Goal: Task Accomplishment & Management: Manage account settings

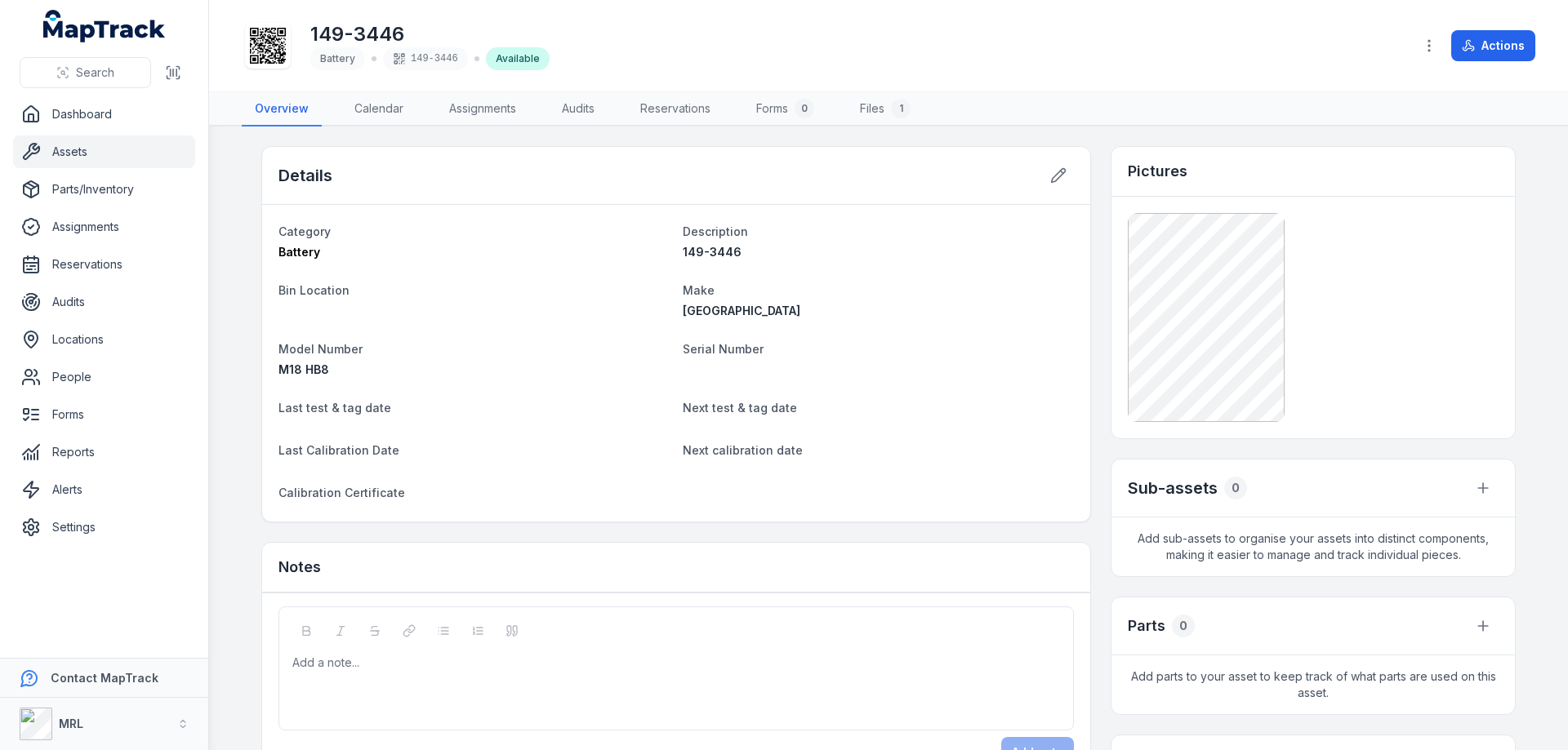
click at [882, 289] on dt "Make" at bounding box center [878, 289] width 391 height 20
click at [477, 109] on link "Assignments" at bounding box center [482, 109] width 93 height 34
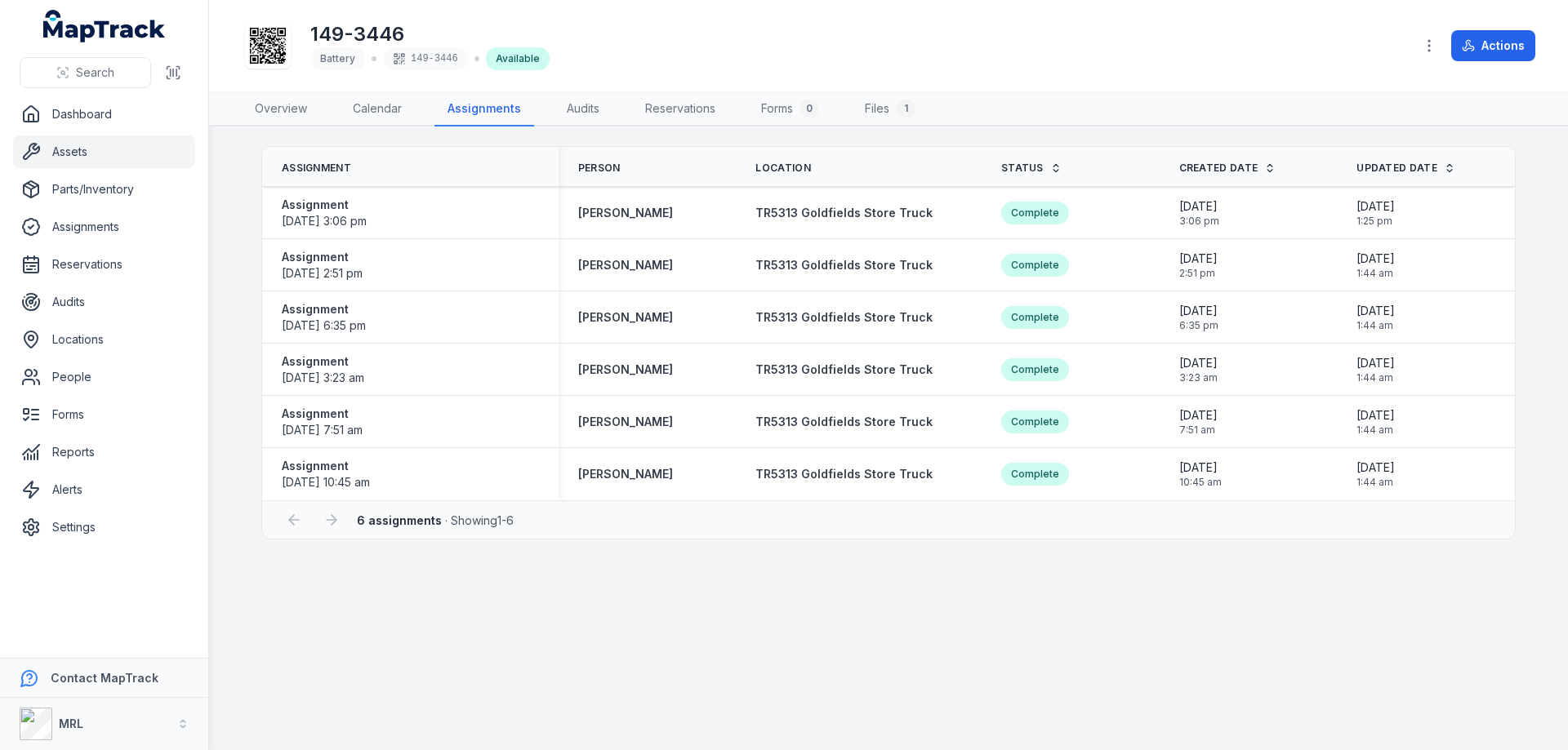
click at [956, 53] on div "149-3446 Battery 149-3446 Available" at bounding box center [821, 46] width 1159 height 52
click at [71, 113] on link "Dashboard" at bounding box center [105, 114] width 182 height 33
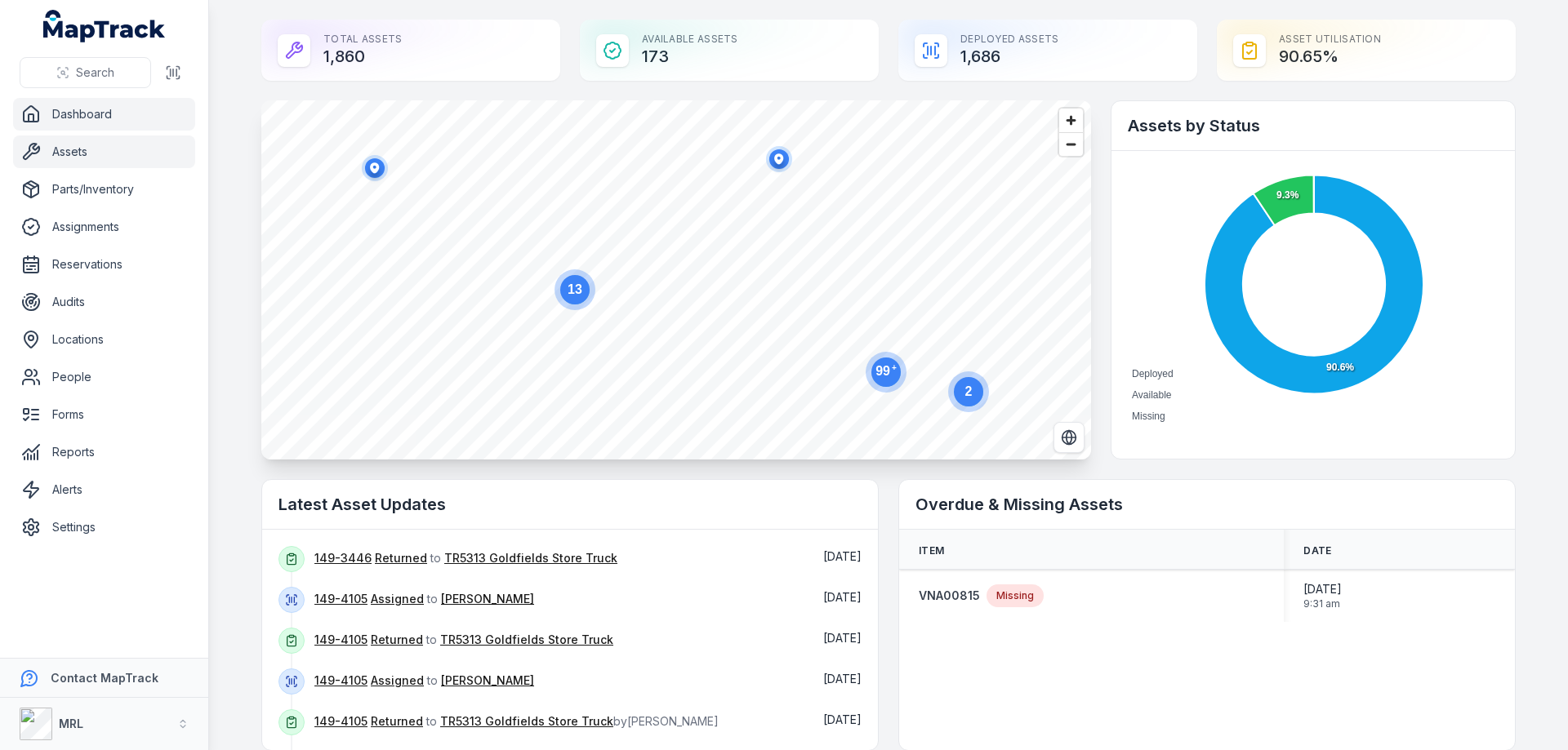
click at [81, 153] on link "Assets" at bounding box center [105, 152] width 182 height 33
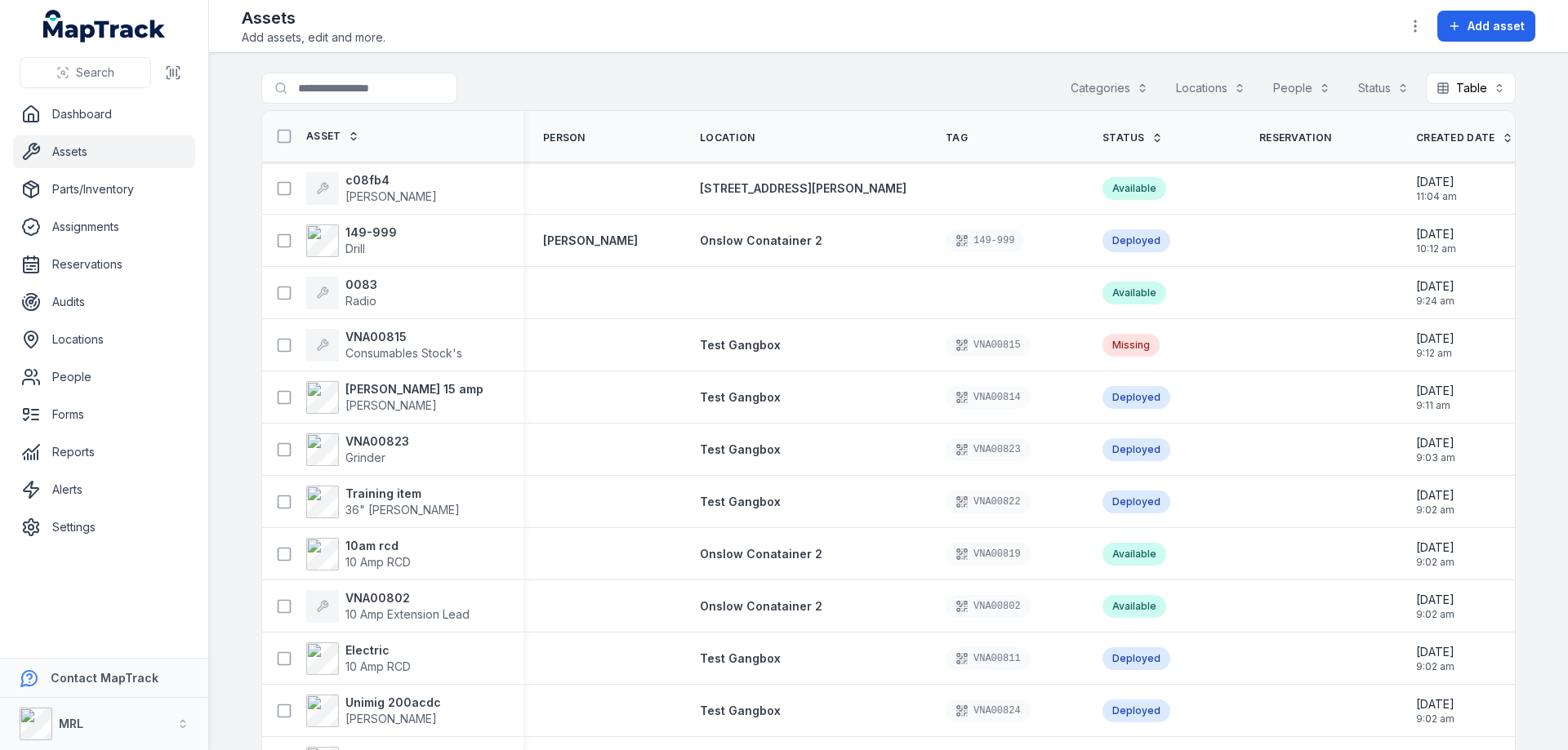
click at [1228, 88] on button "Locations" at bounding box center [1210, 88] width 90 height 31
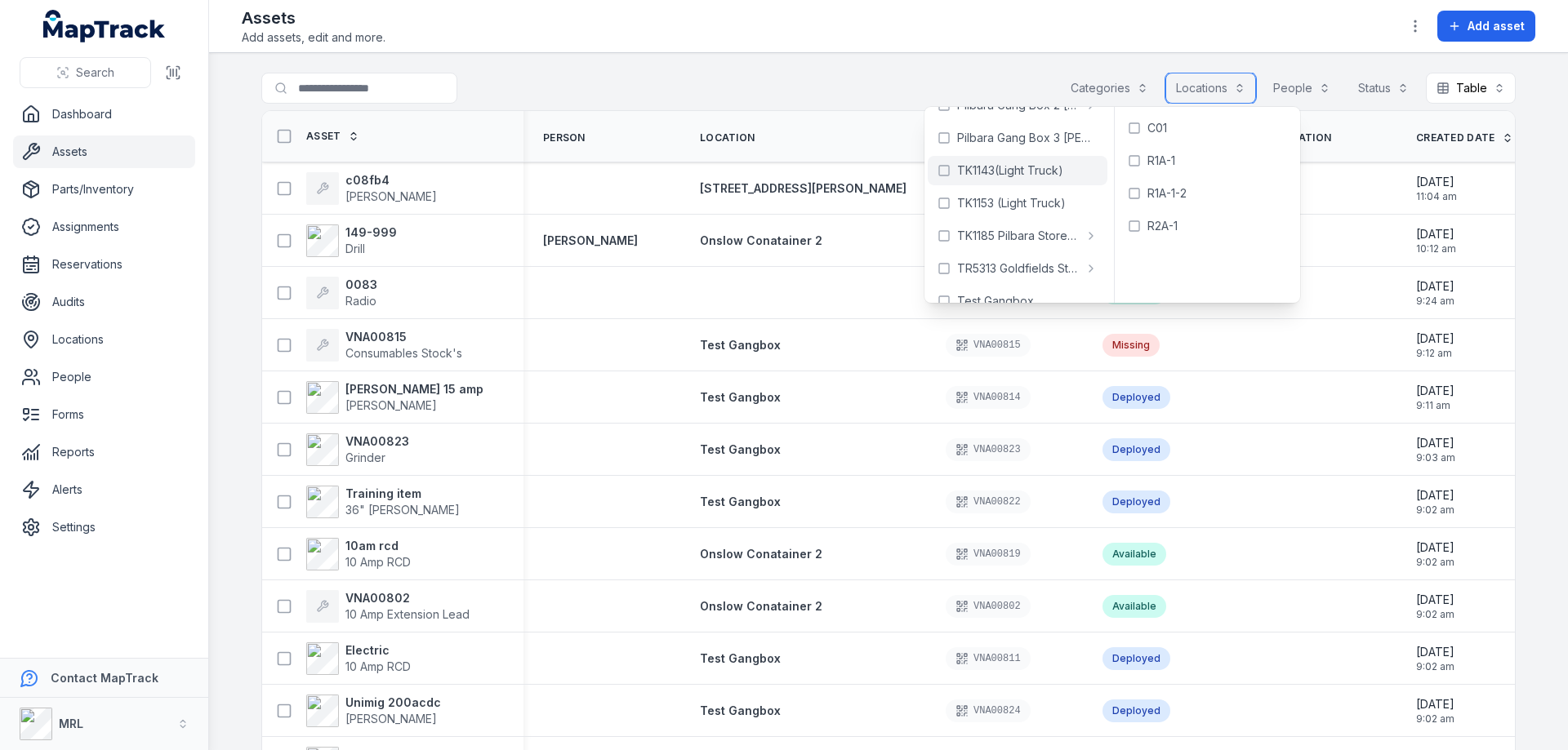
scroll to position [304, 0]
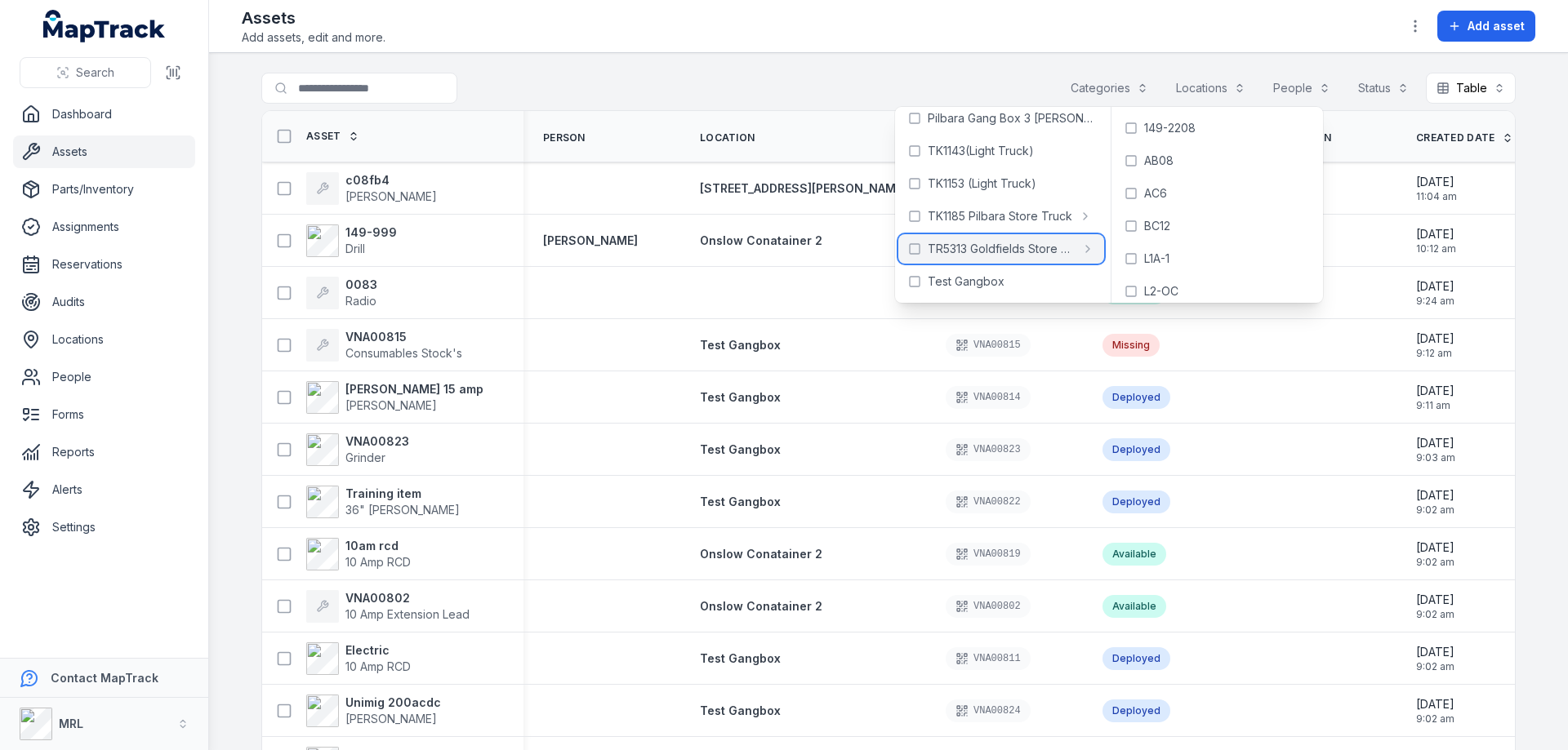
click at [1002, 251] on span "TR5313 Goldfields Store Truck" at bounding box center [1001, 249] width 147 height 16
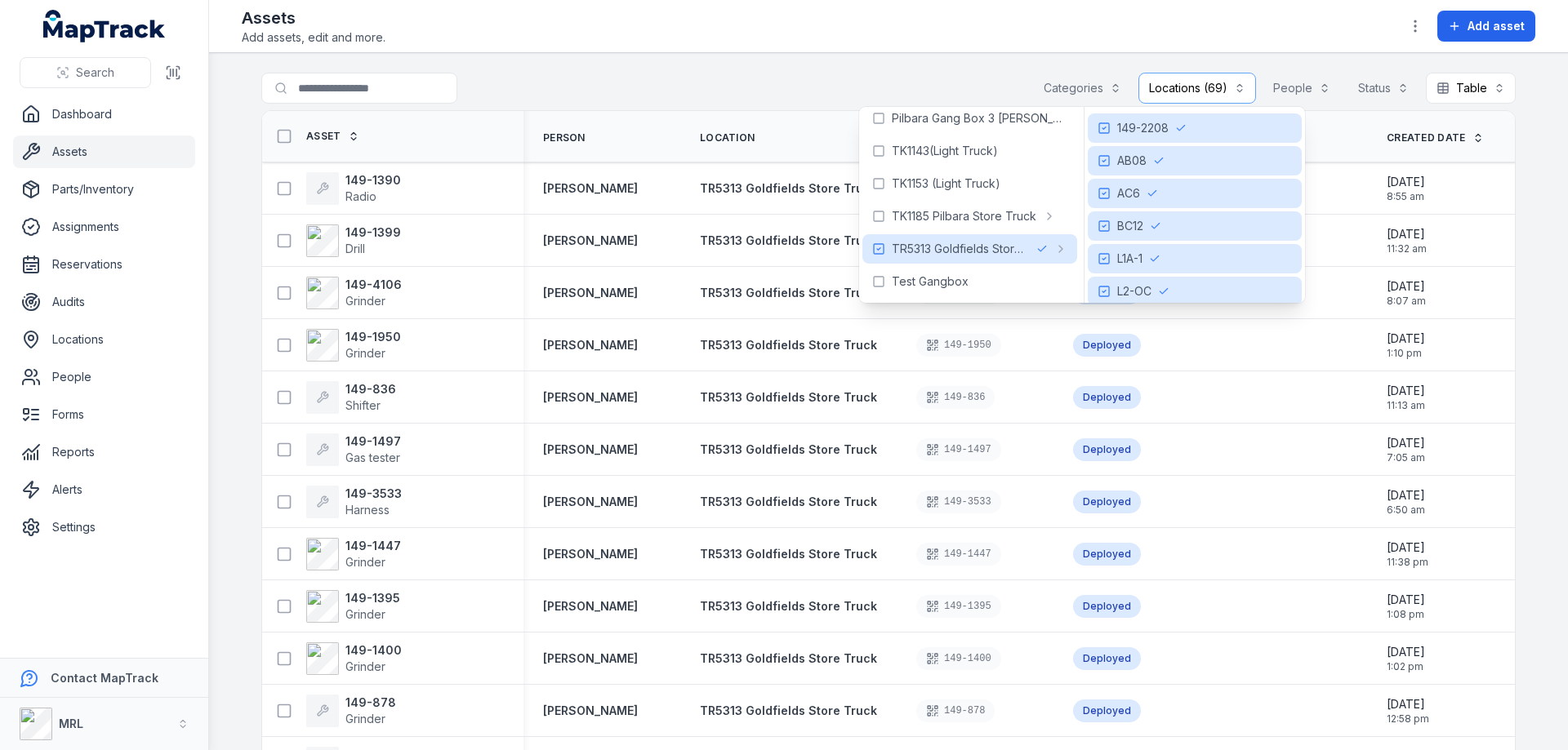
click at [721, 95] on div "Search for assets Categories Locations (69) People Status Table *****" at bounding box center [888, 91] width 1254 height 38
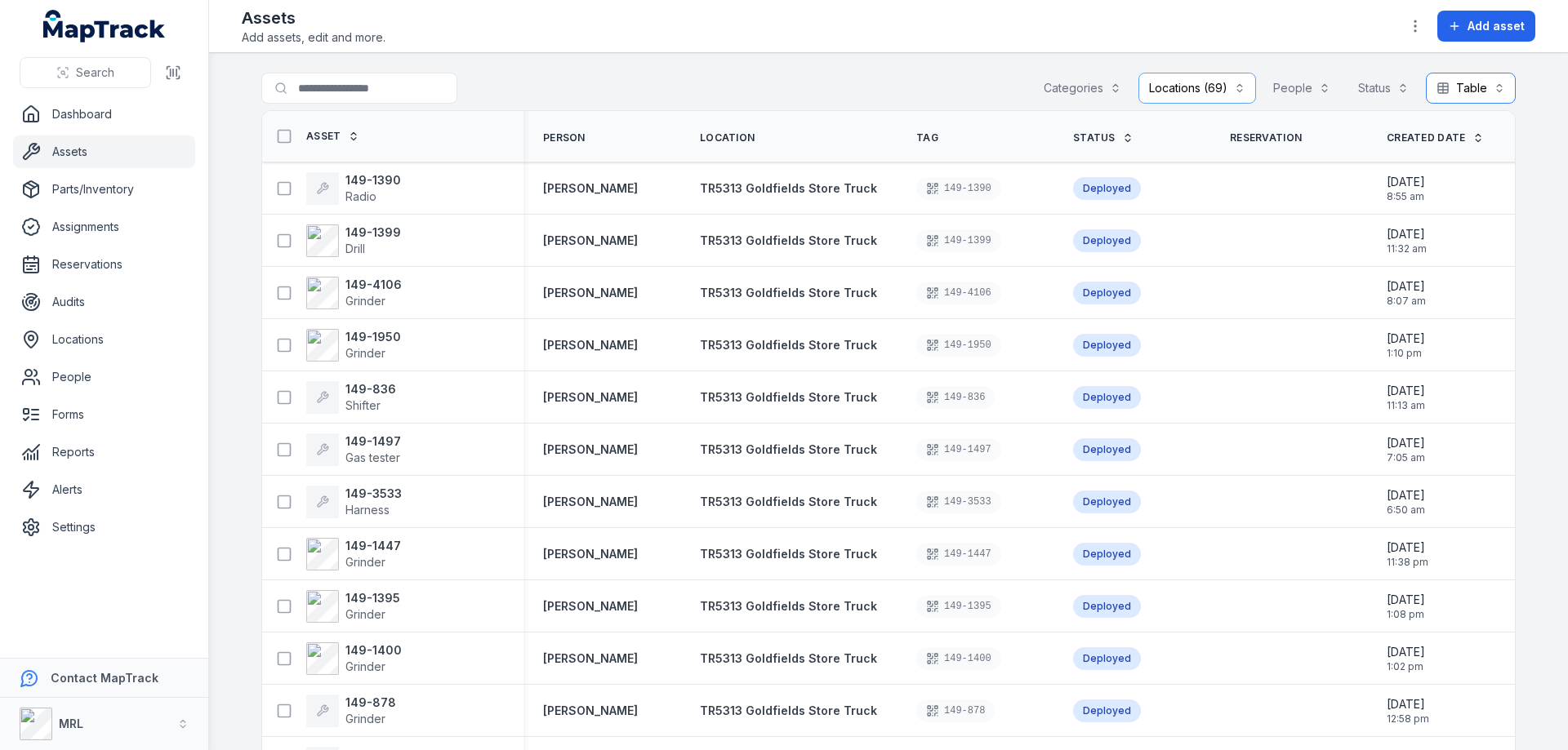
click at [1464, 90] on button "Table *****" at bounding box center [1471, 88] width 90 height 31
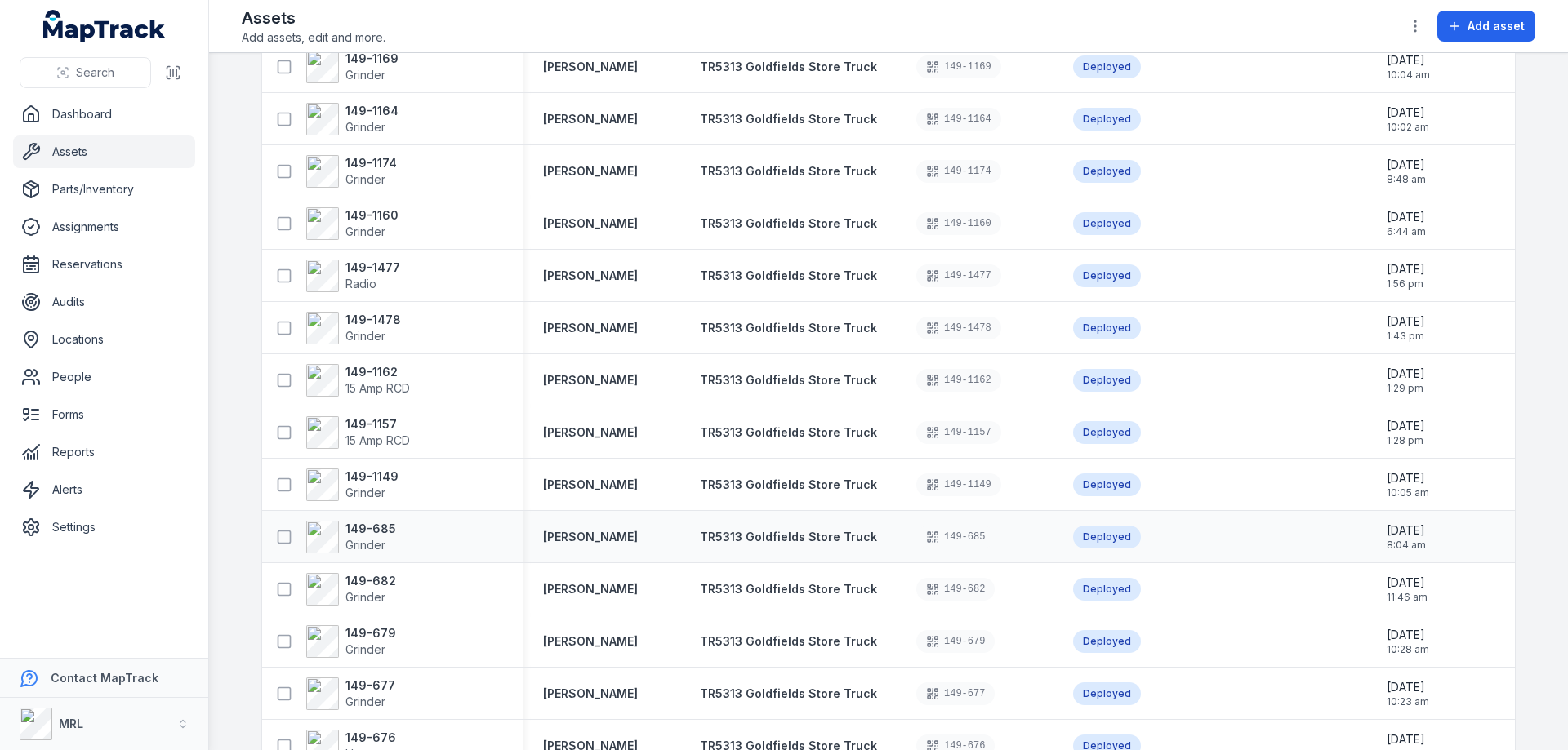
scroll to position [25062, 0]
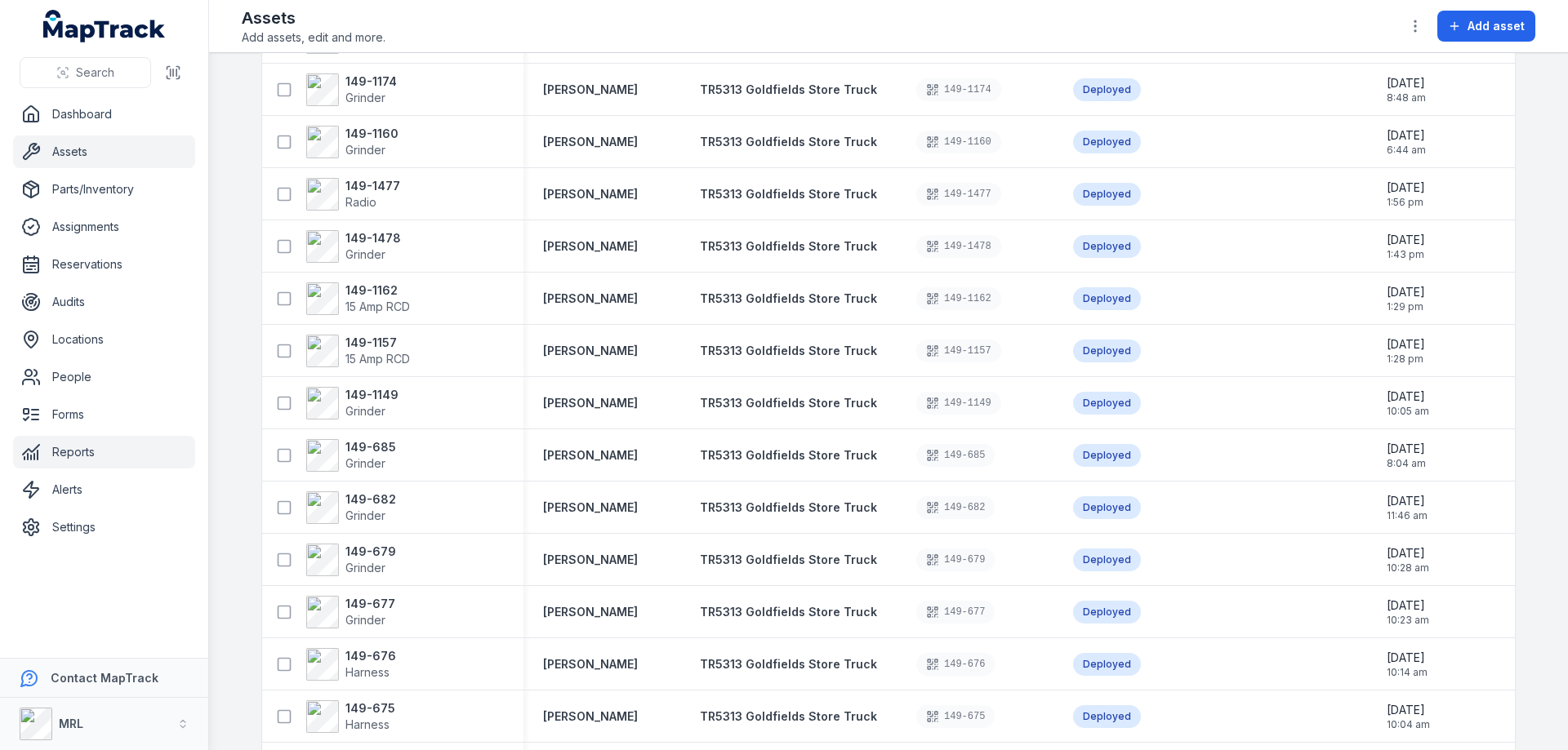
click at [61, 450] on link "Reports" at bounding box center [105, 452] width 182 height 33
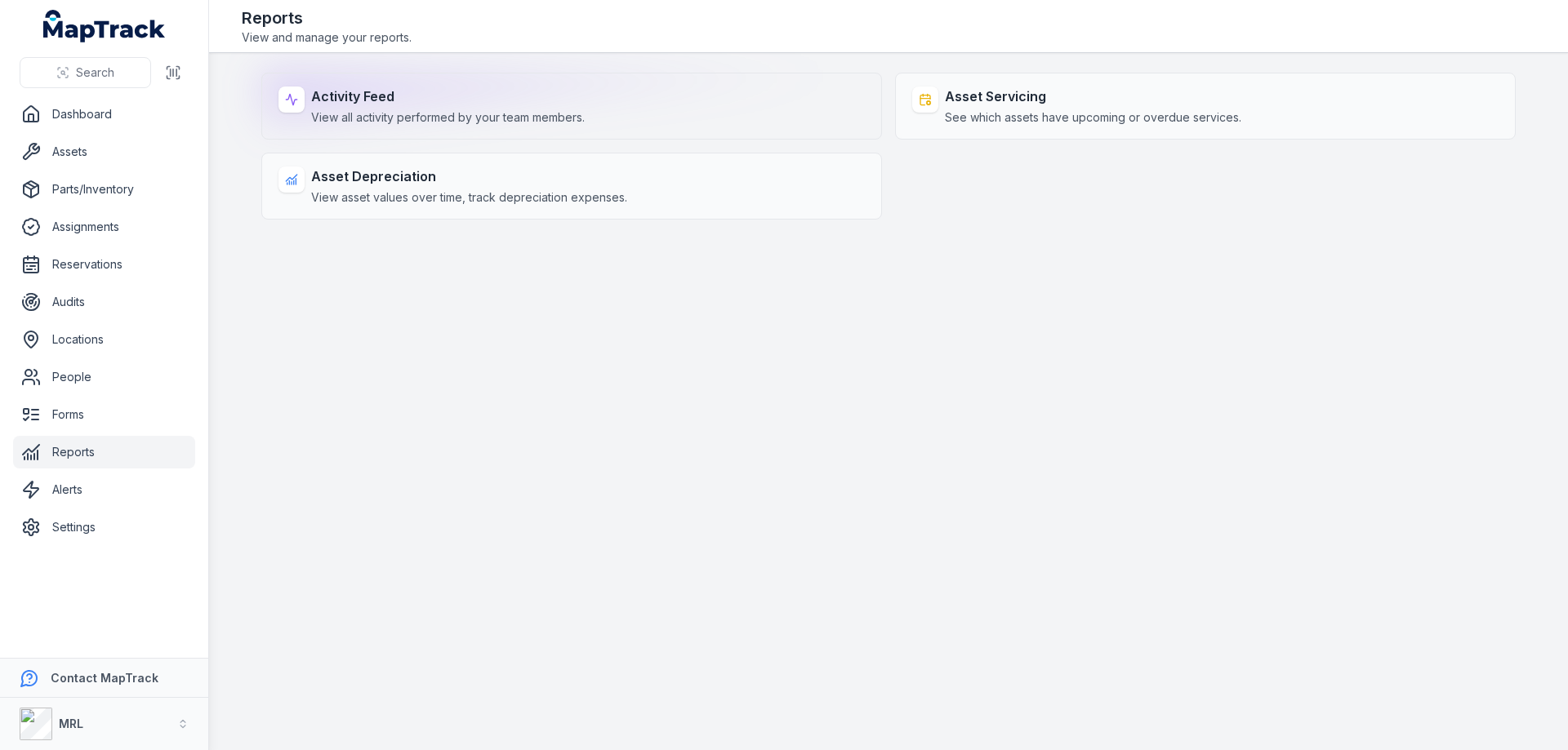
click at [424, 104] on strong "Activity Feed" at bounding box center [448, 96] width 273 height 20
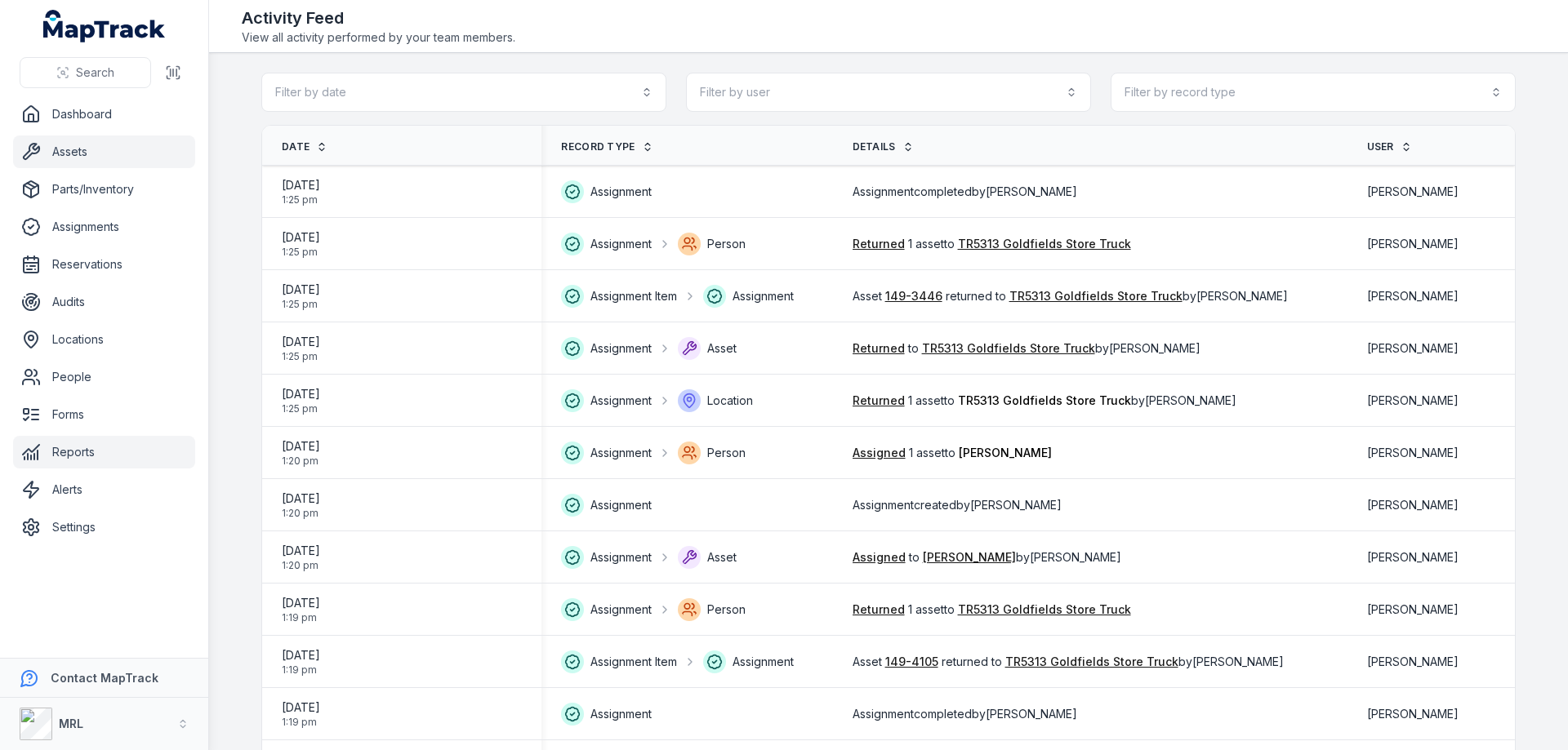
click at [86, 147] on link "Assets" at bounding box center [105, 152] width 182 height 33
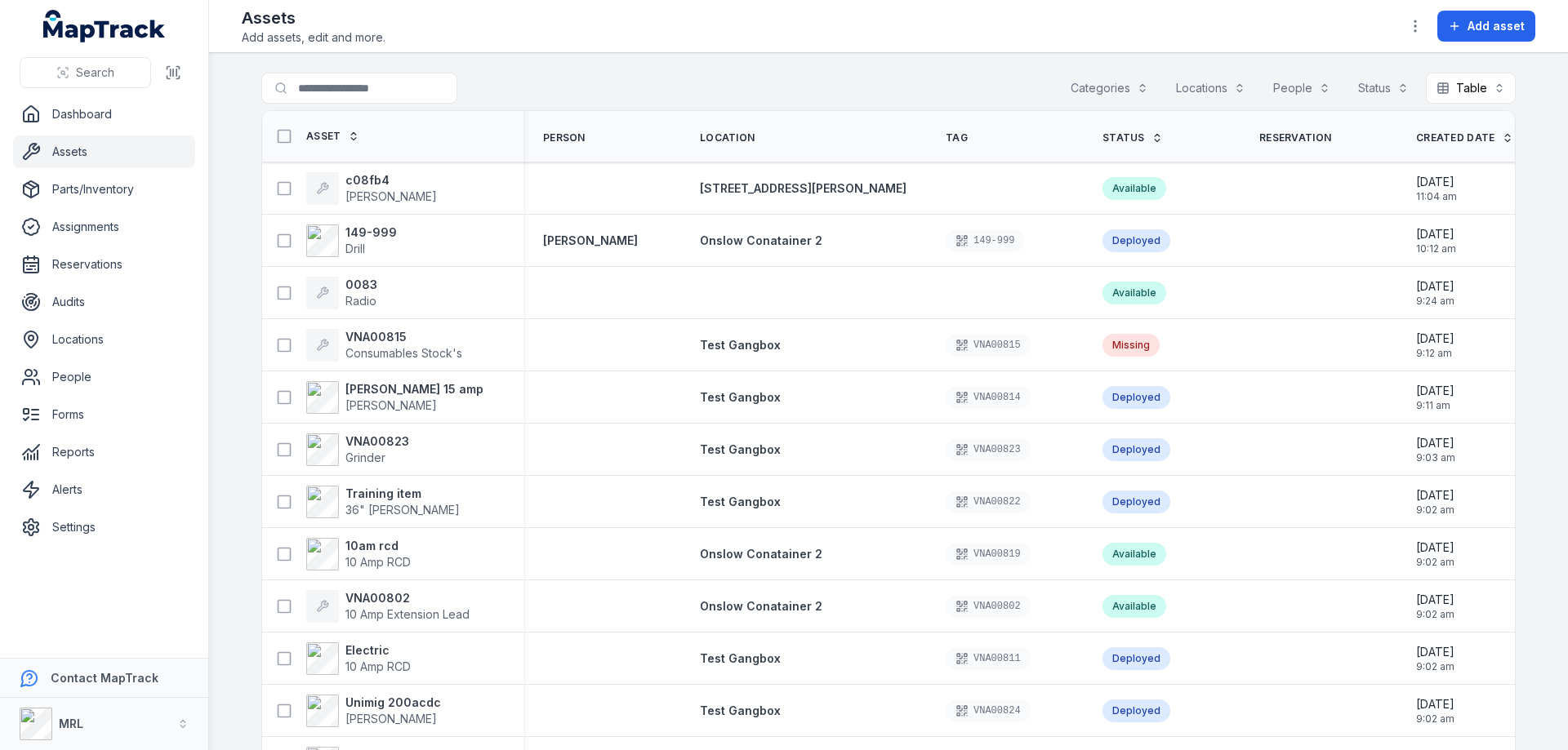
click at [1221, 87] on button "Locations" at bounding box center [1210, 88] width 90 height 31
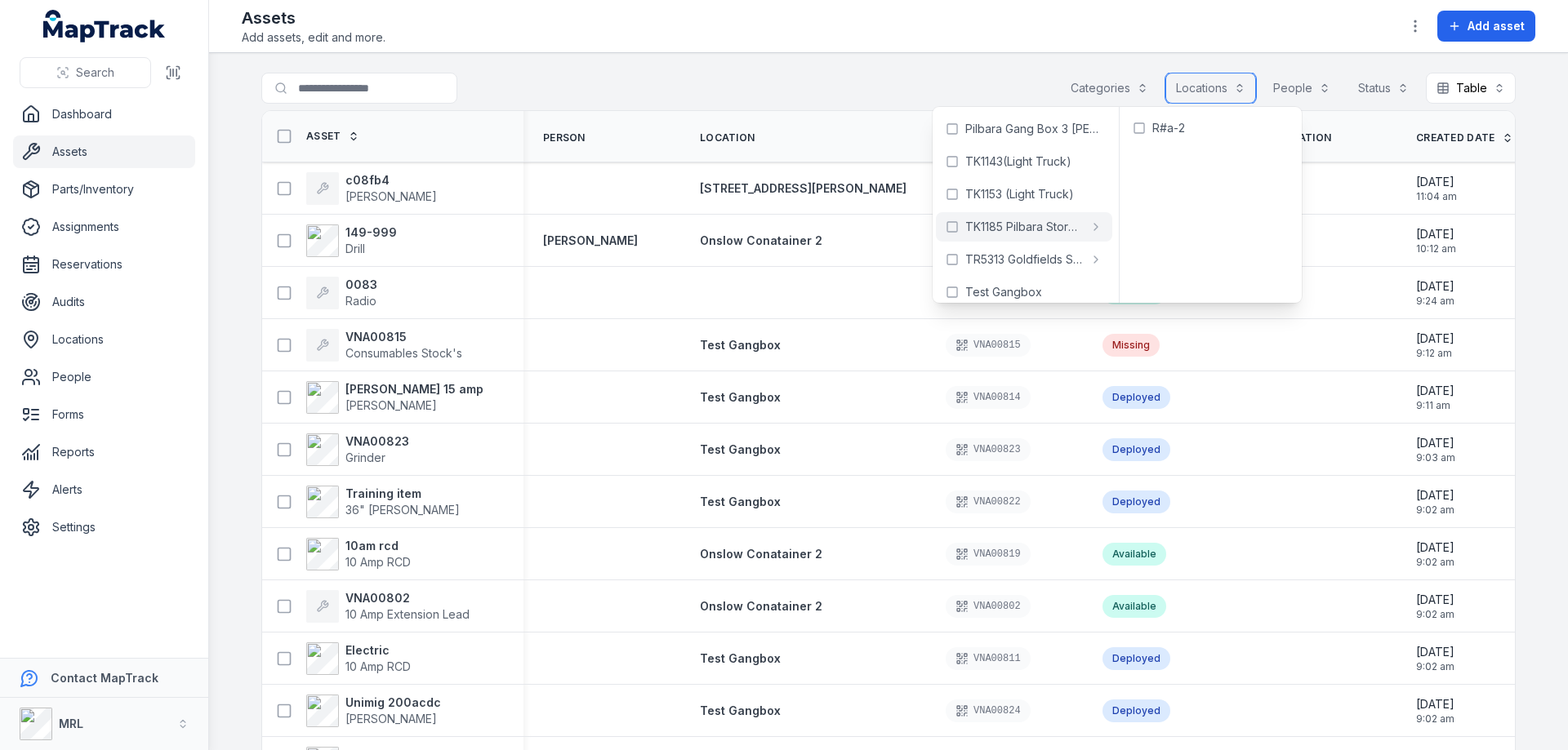
scroll to position [304, 0]
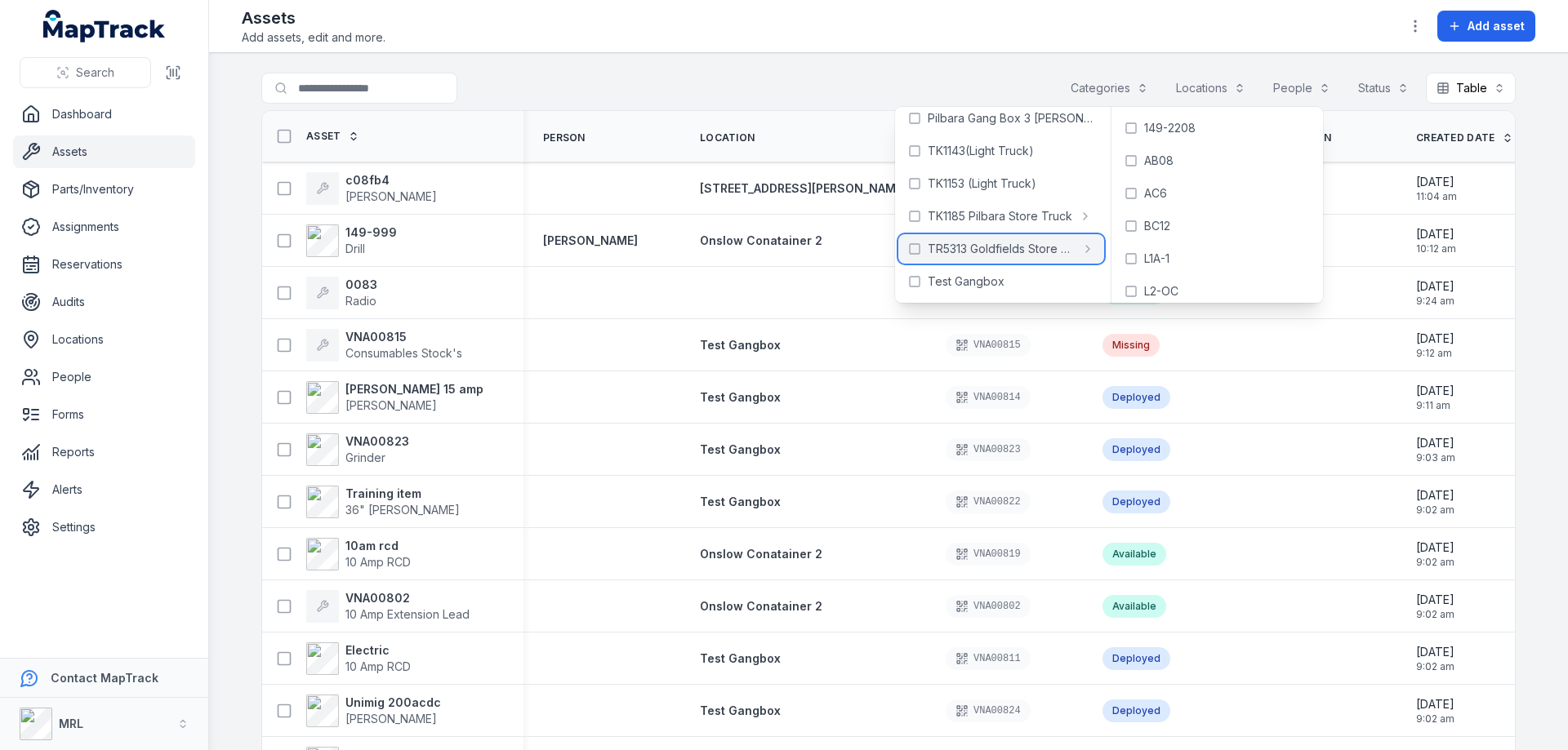
click at [996, 248] on span "TR5313 Goldfields Store Truck" at bounding box center [1001, 249] width 147 height 16
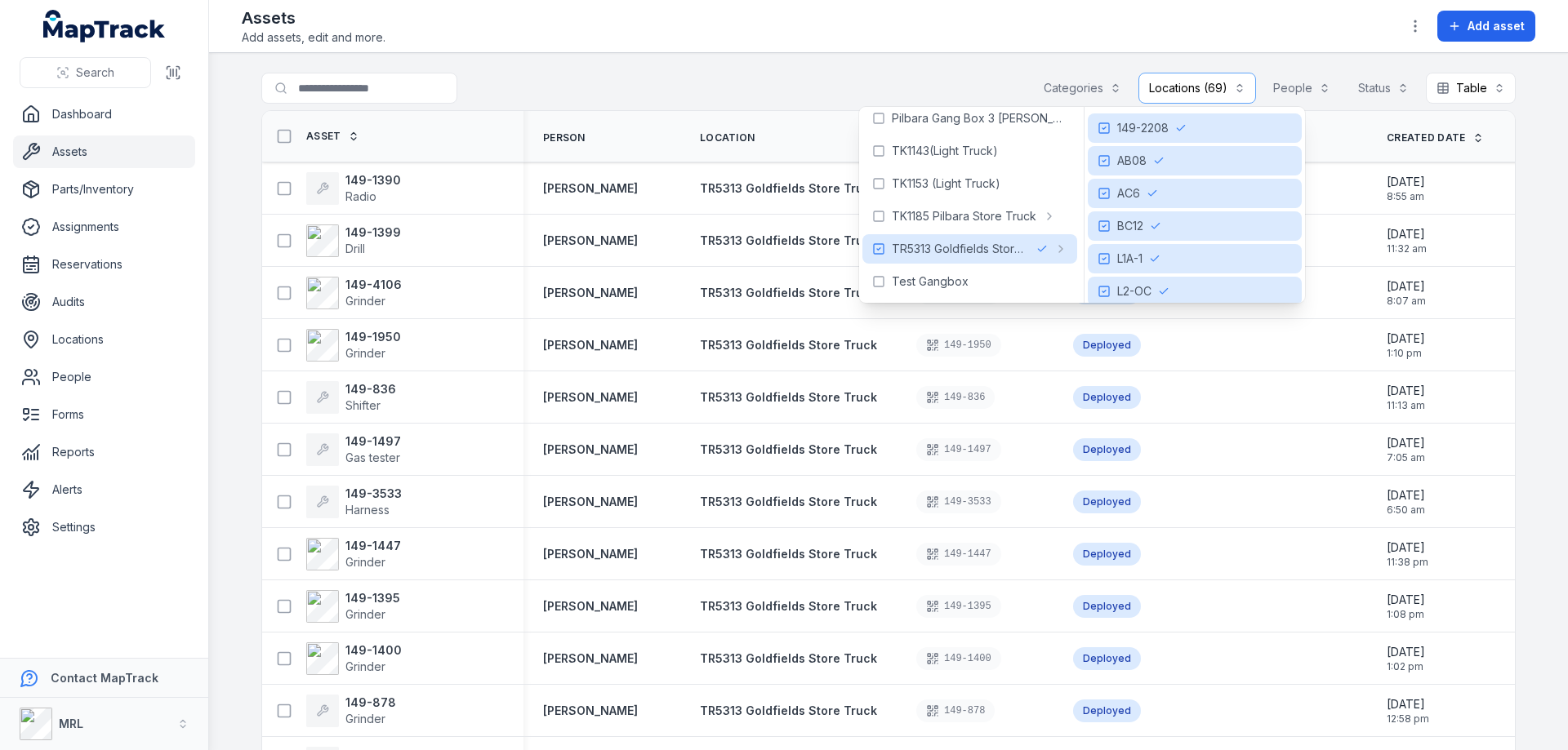
click at [868, 38] on div "Assets Add assets, edit and more. Add asset" at bounding box center [889, 26] width 1294 height 39
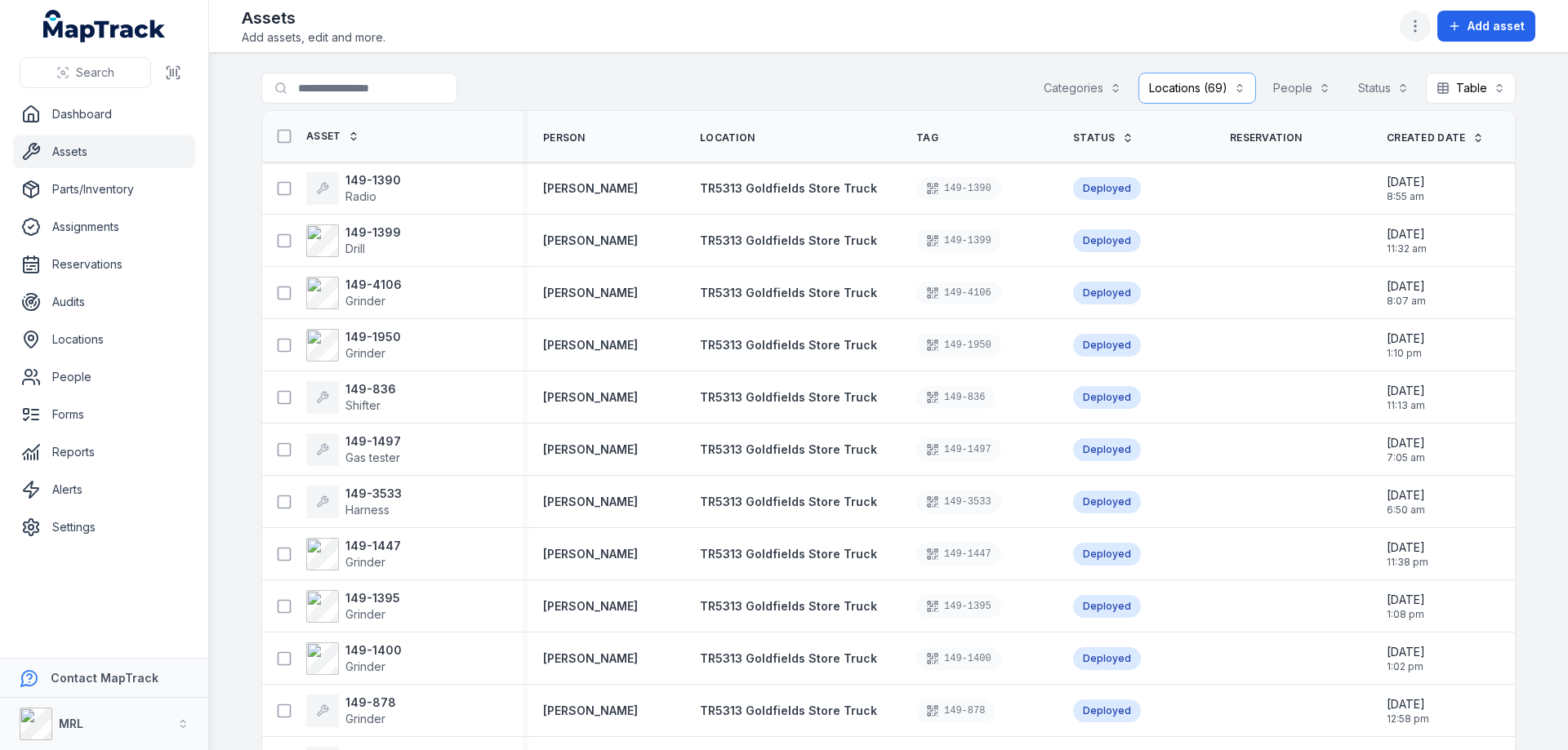
click at [1414, 31] on icon "button" at bounding box center [1415, 26] width 16 height 16
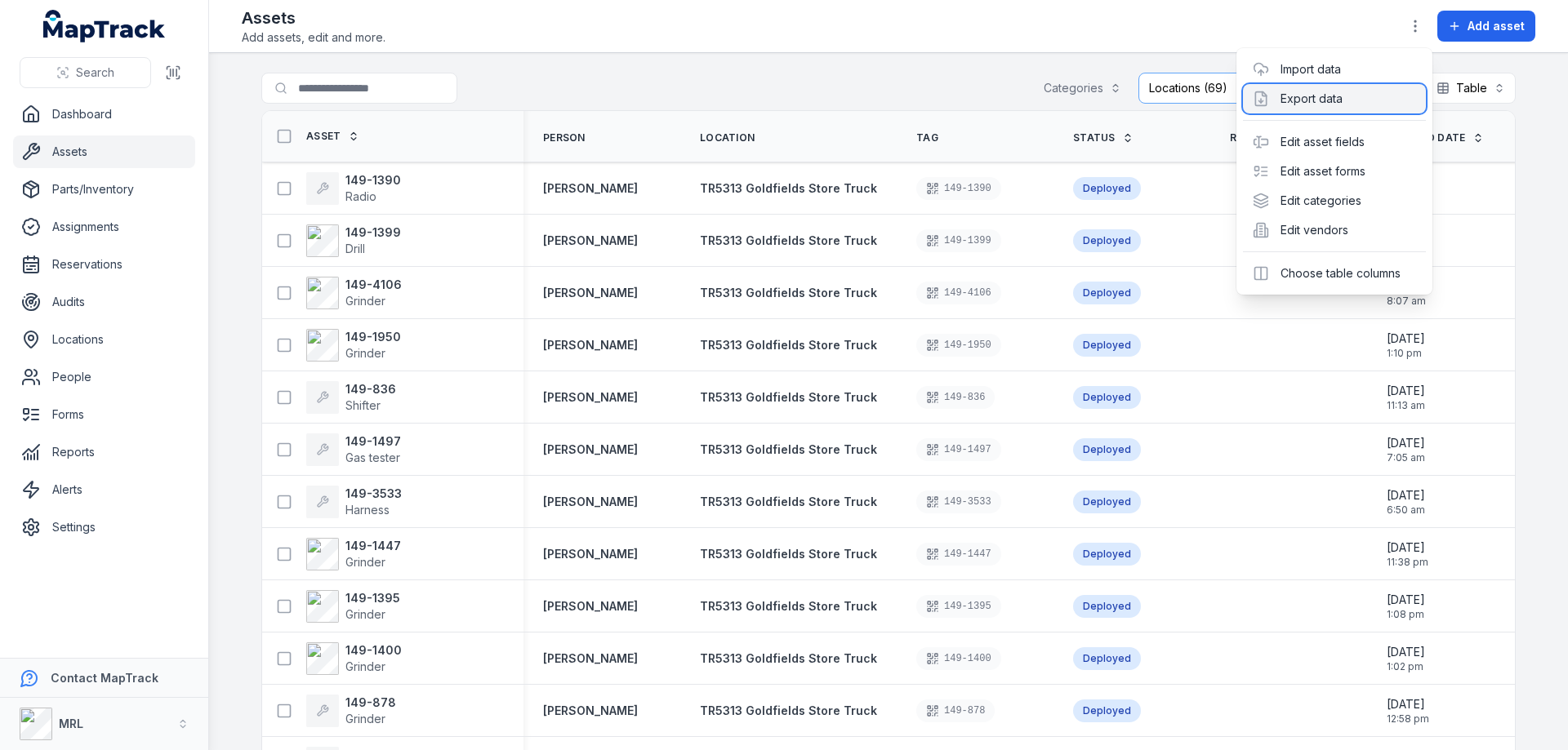
click at [1333, 99] on div "Export data" at bounding box center [1334, 98] width 183 height 29
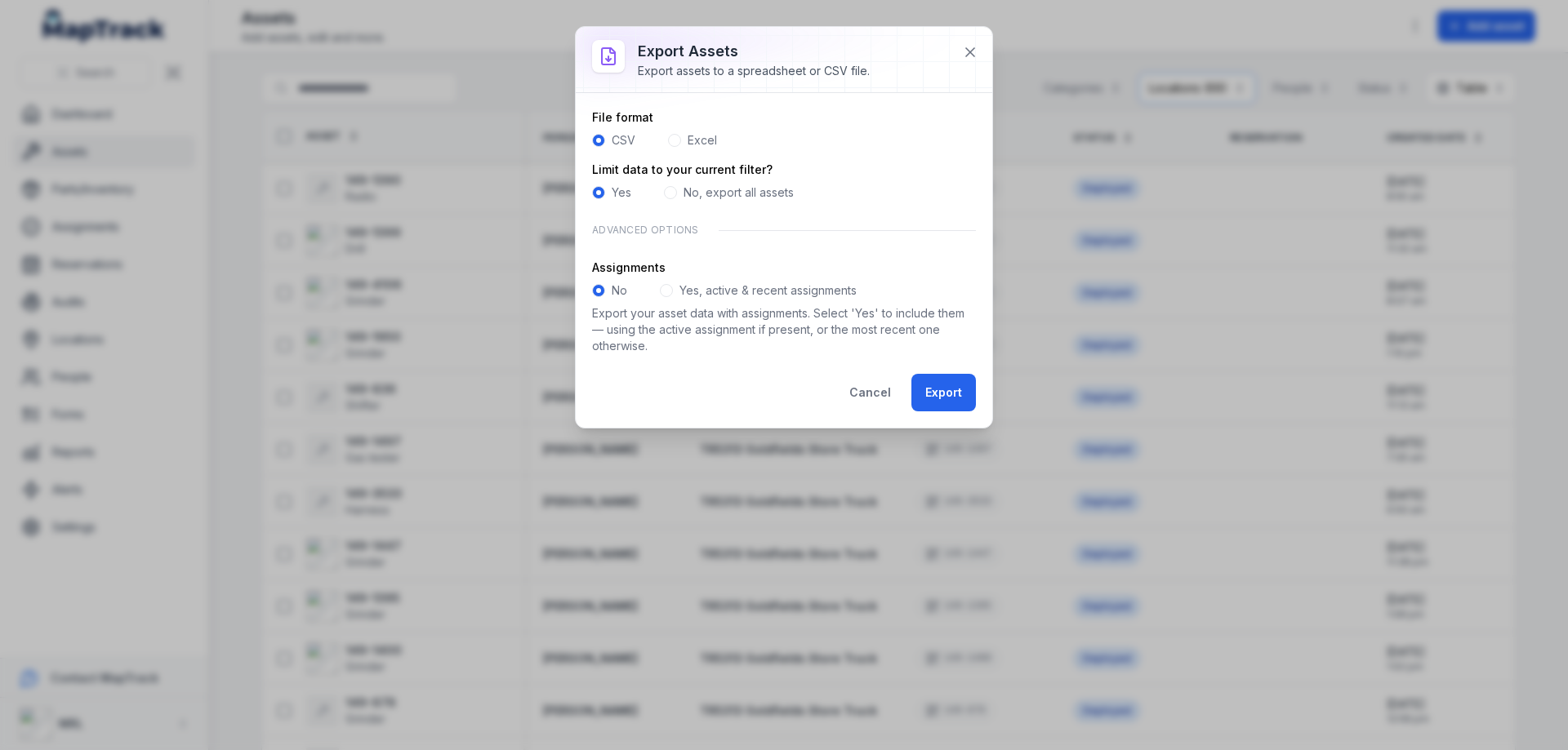
click at [808, 287] on label "Yes, active & recent assignments" at bounding box center [767, 290] width 177 height 16
click at [953, 396] on button "Export" at bounding box center [943, 393] width 64 height 38
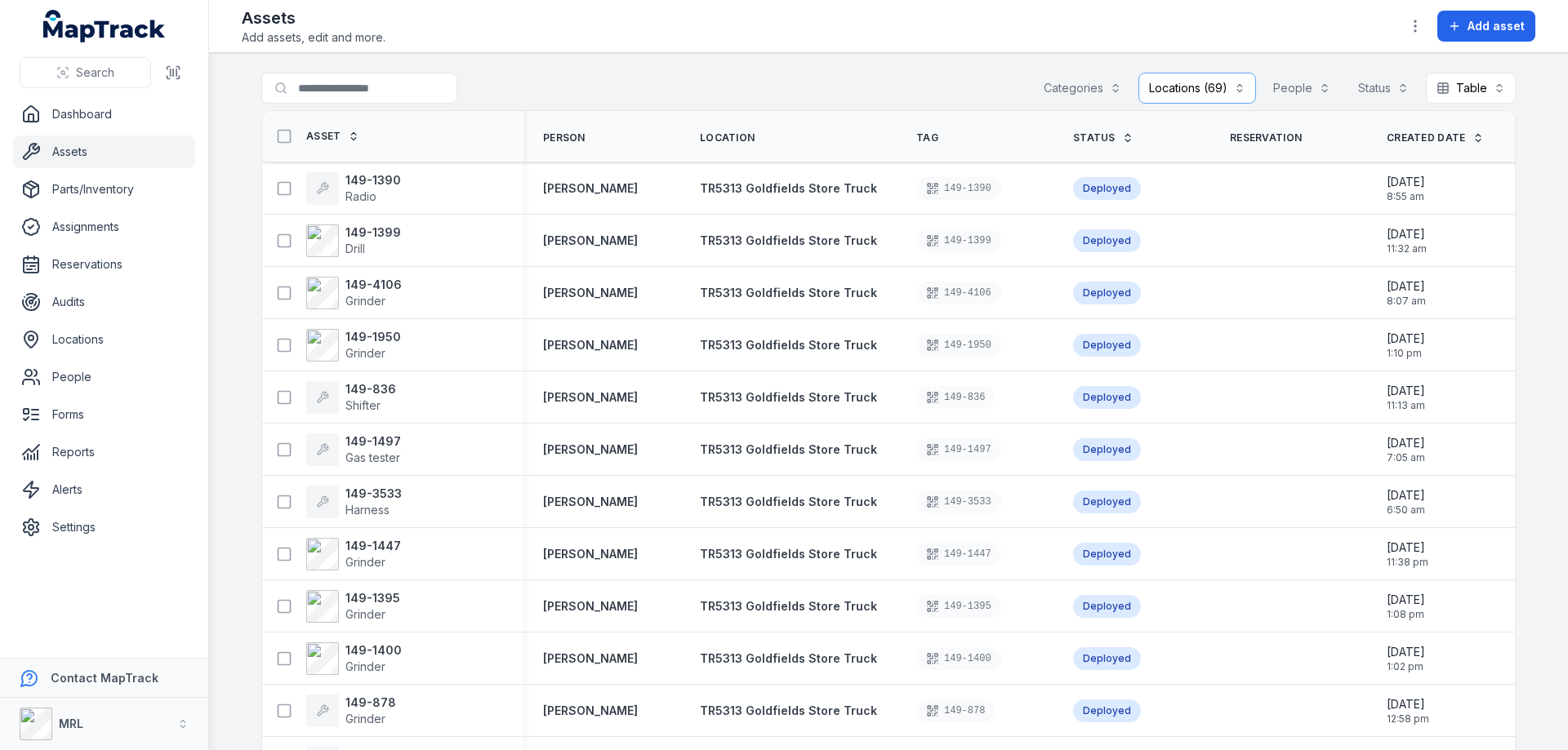
click at [1113, 92] on button "Categories" at bounding box center [1082, 88] width 99 height 31
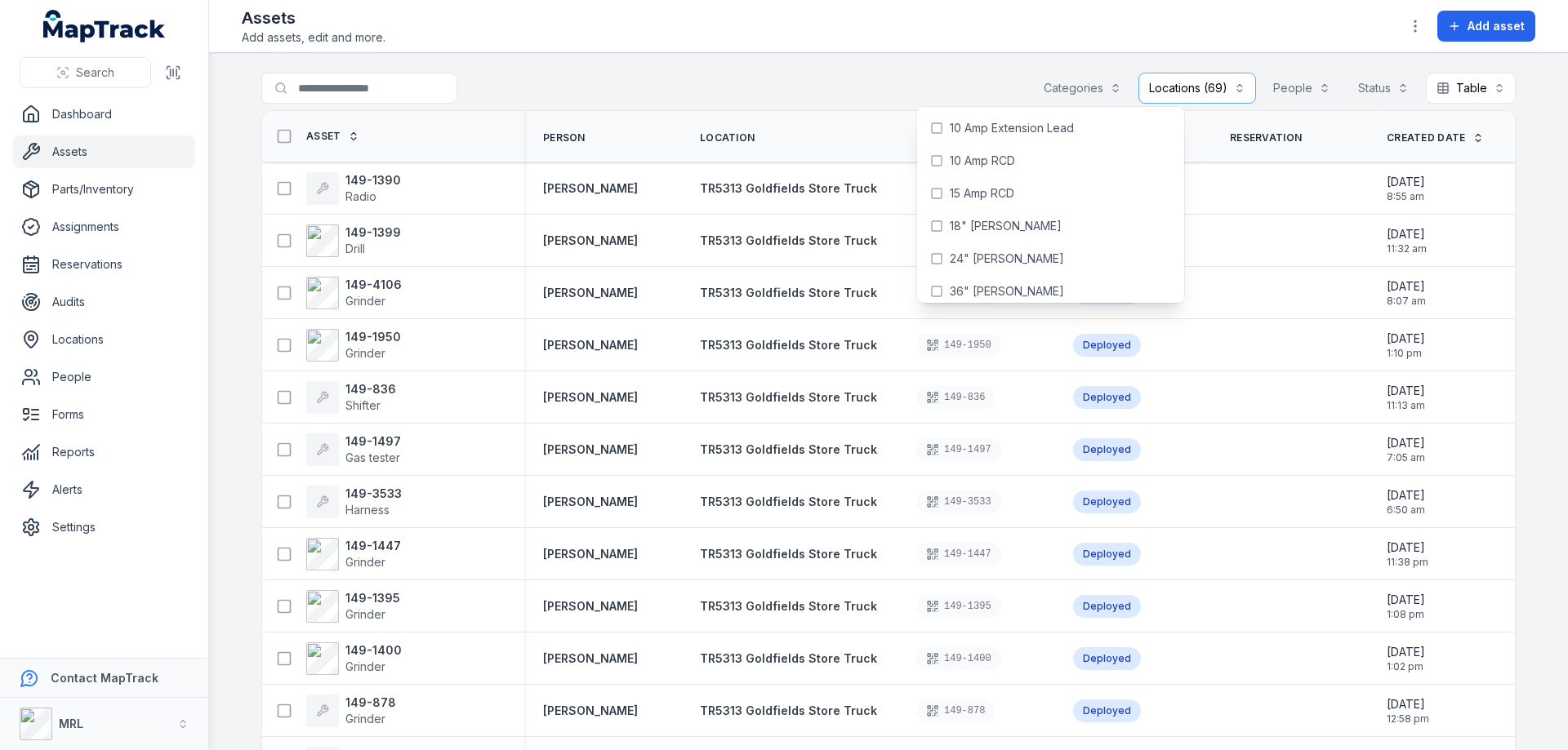
click at [1184, 130] on th "Status" at bounding box center [1131, 137] width 156 height 52
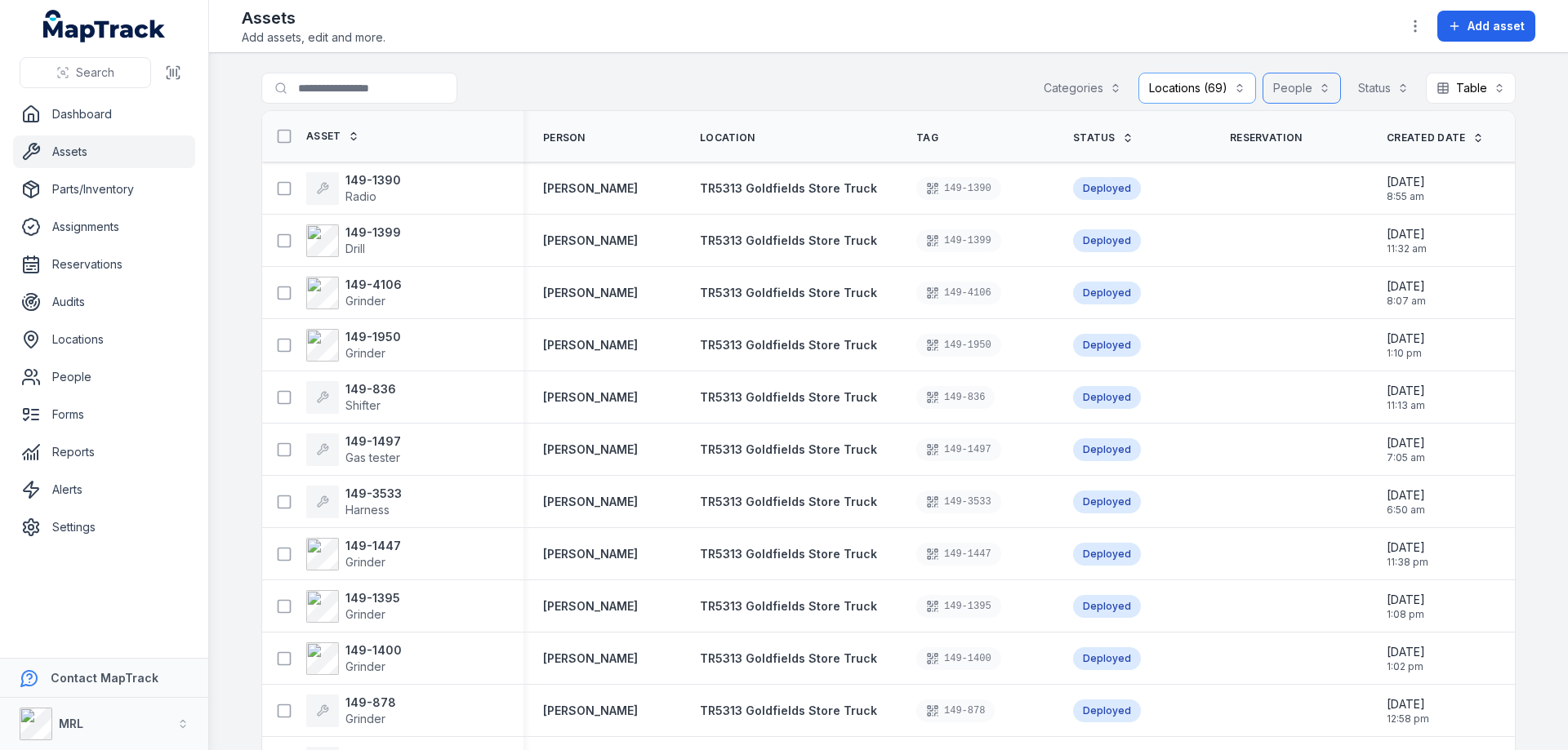
click at [1306, 87] on button "People" at bounding box center [1302, 88] width 79 height 31
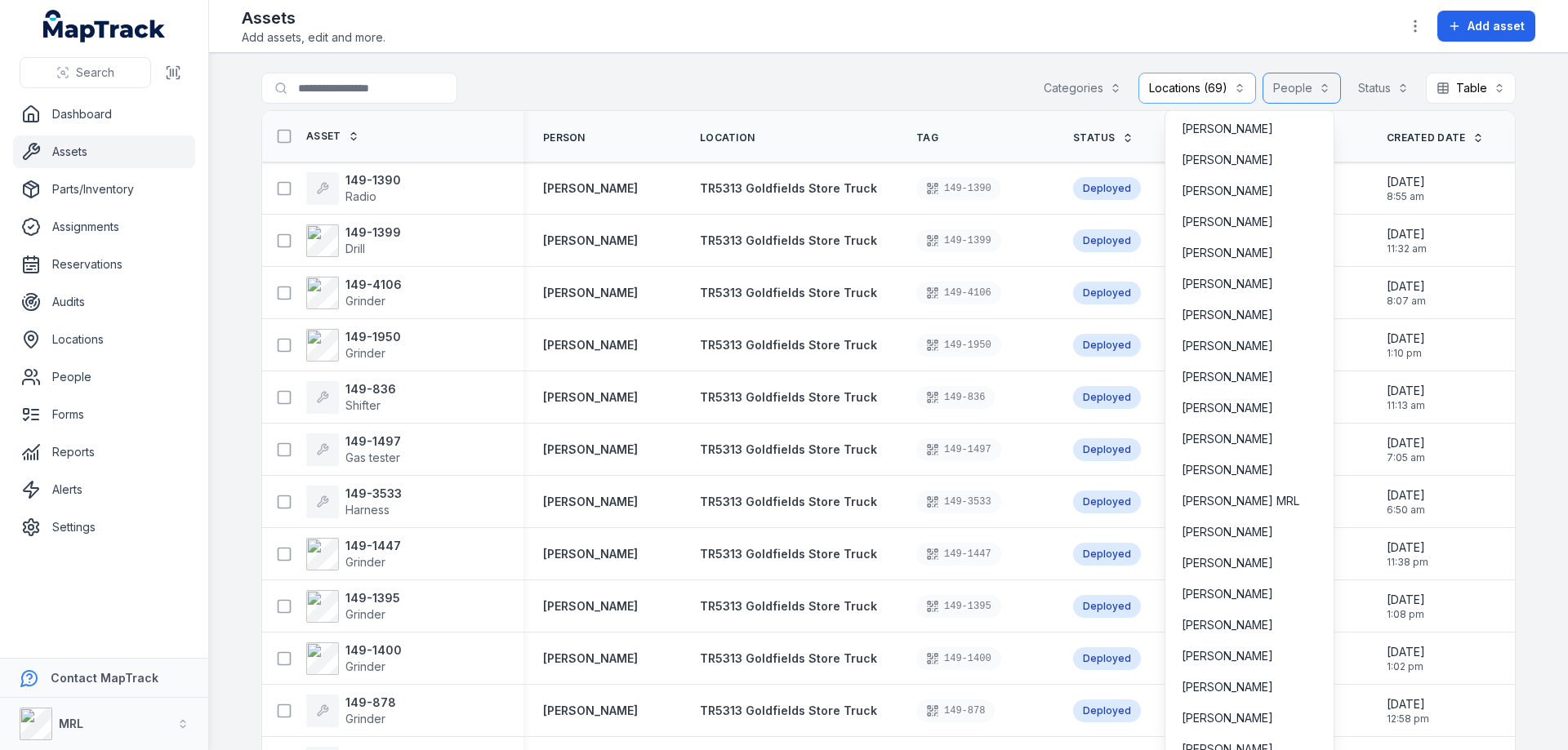
click at [1306, 87] on button "People" at bounding box center [1302, 88] width 79 height 31
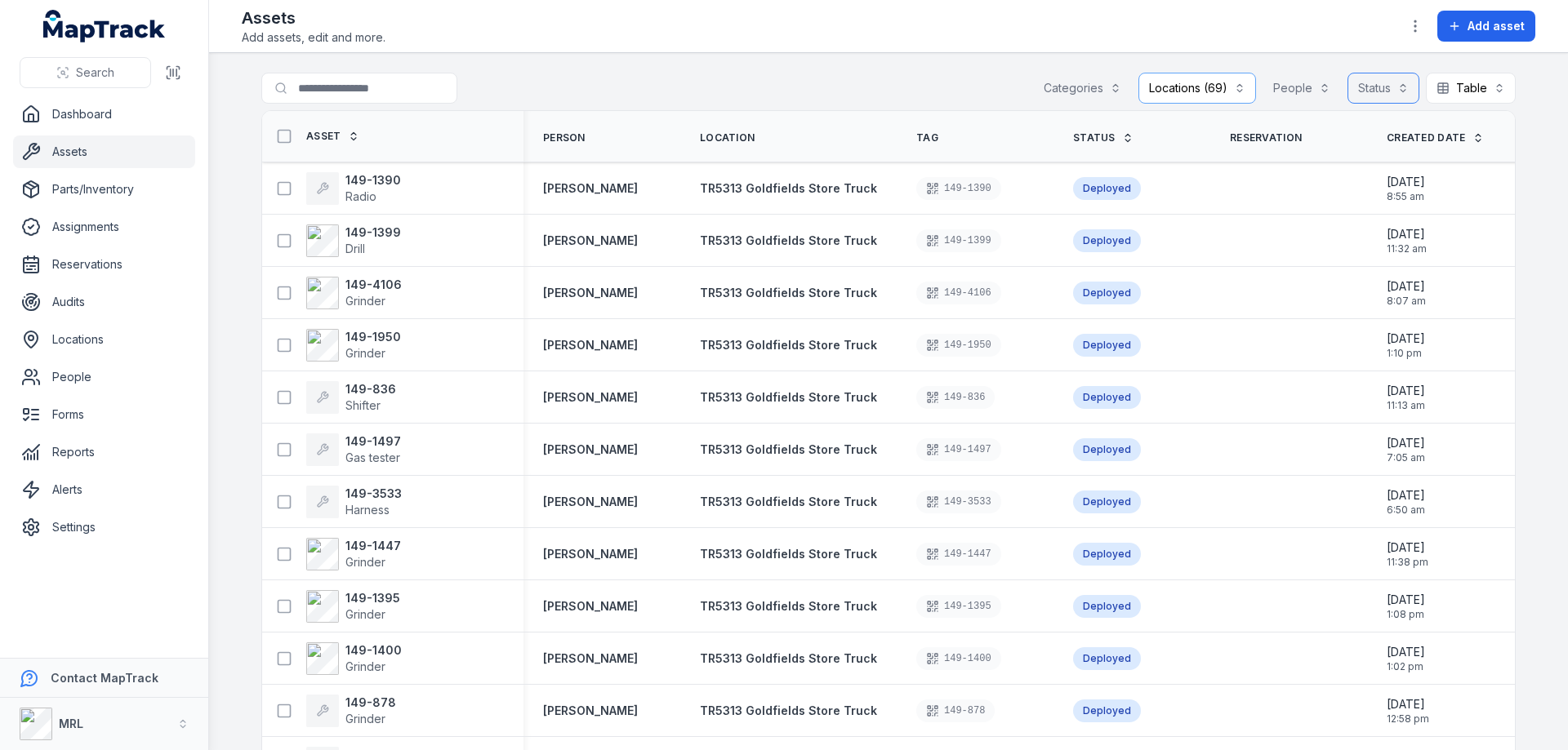
click at [1390, 83] on button "Status" at bounding box center [1383, 88] width 71 height 31
click at [1291, 128] on span "Available" at bounding box center [1286, 129] width 48 height 16
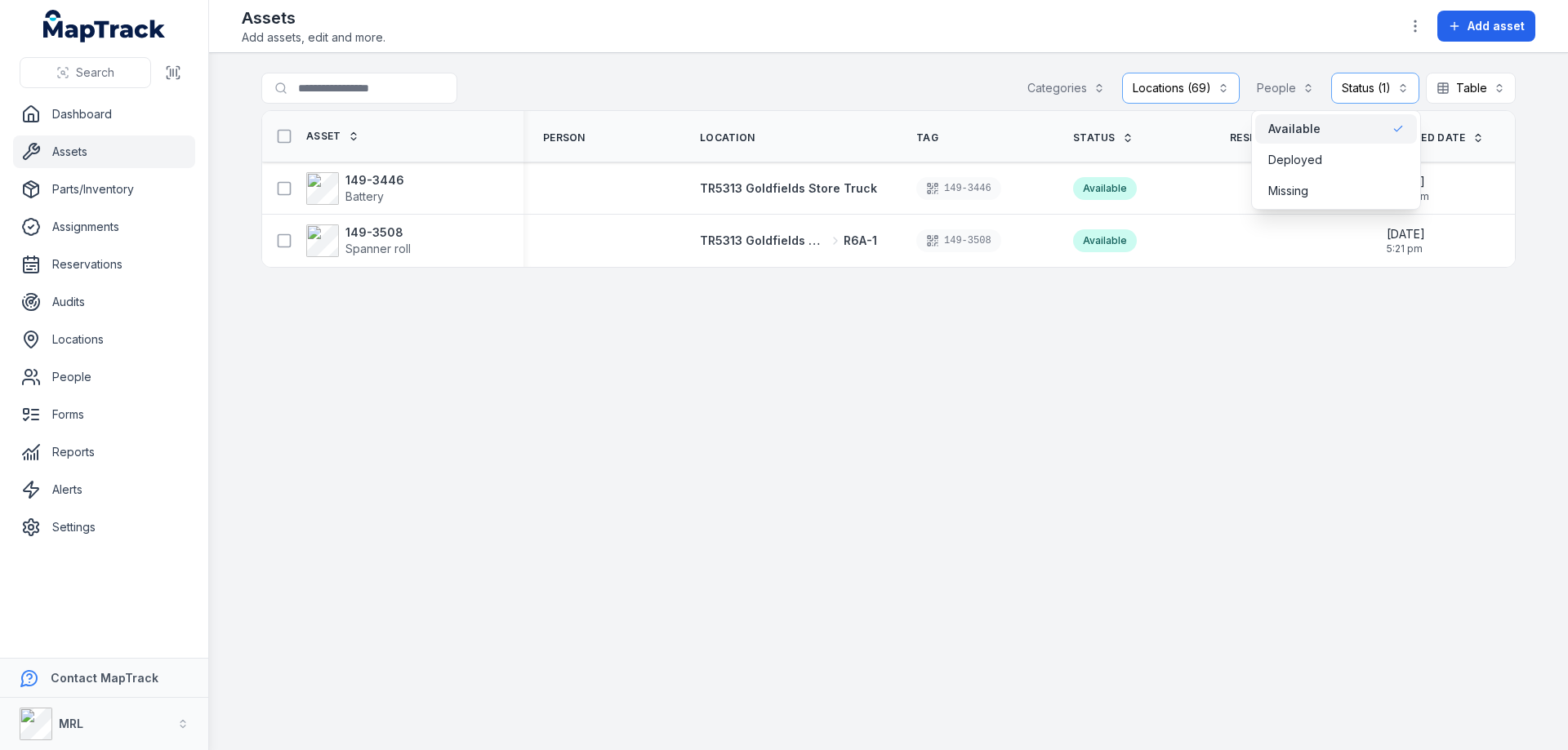
click at [953, 24] on div "Toggle Navigation Assets Add assets, edit and more. Add asset Search for assets…" at bounding box center [888, 375] width 1359 height 750
click at [962, 95] on div "Search for assets Categories Locations (69) People Status (1) ********* Table *…" at bounding box center [888, 91] width 1254 height 38
click at [1226, 92] on button "Locations (69)" at bounding box center [1181, 88] width 118 height 31
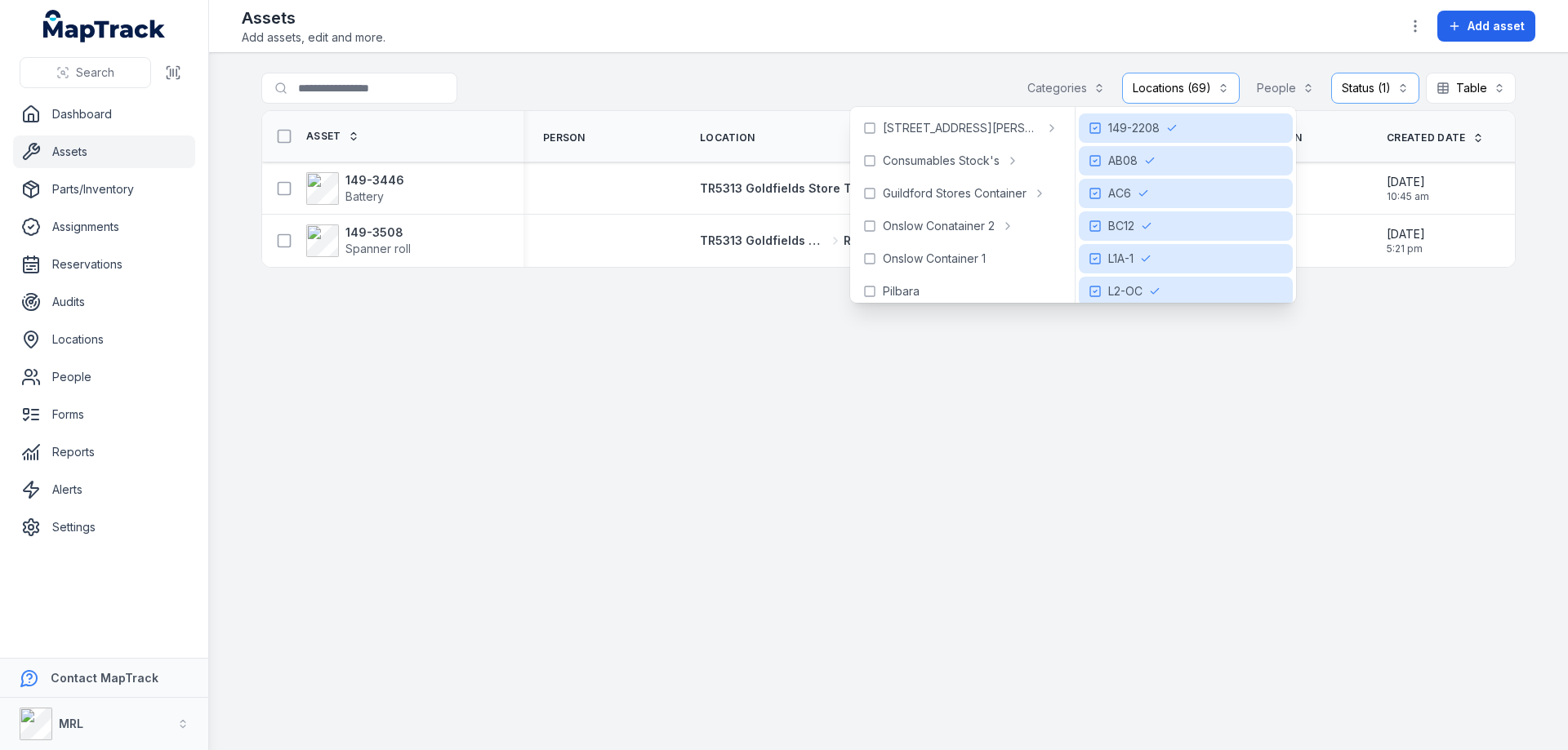
click at [1010, 82] on div "Search for assets Categories Locations (69) People Status (1) ********* Table *…" at bounding box center [888, 91] width 1254 height 38
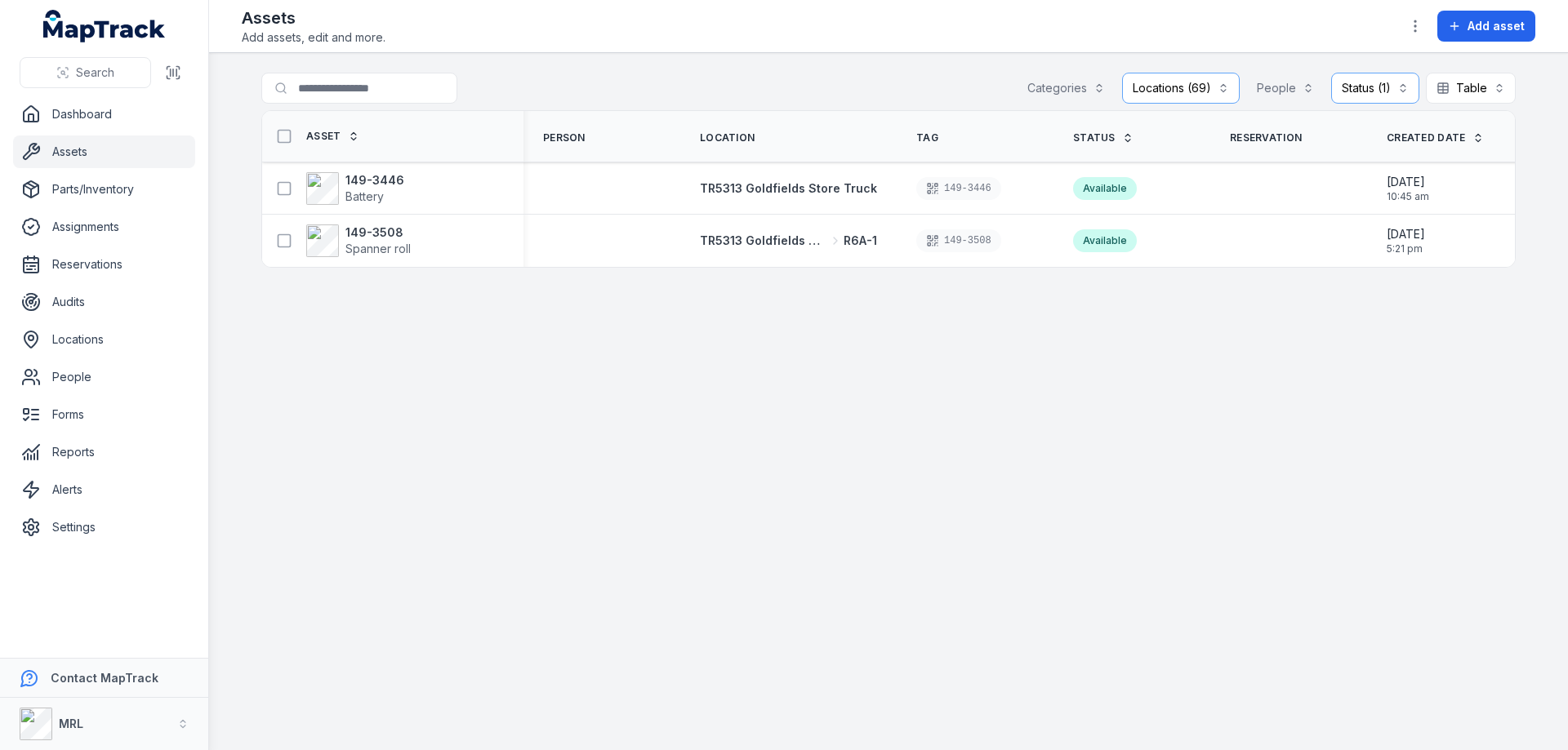
click at [1096, 389] on main "Search for assets Categories Locations (69) People Status (1) ********* Table *…" at bounding box center [888, 401] width 1359 height 697
click at [1407, 88] on button "Status (1) *********" at bounding box center [1375, 88] width 88 height 31
click at [1289, 152] on span "Deployed" at bounding box center [1295, 160] width 54 height 16
click at [1308, 190] on span "Missing" at bounding box center [1287, 191] width 40 height 16
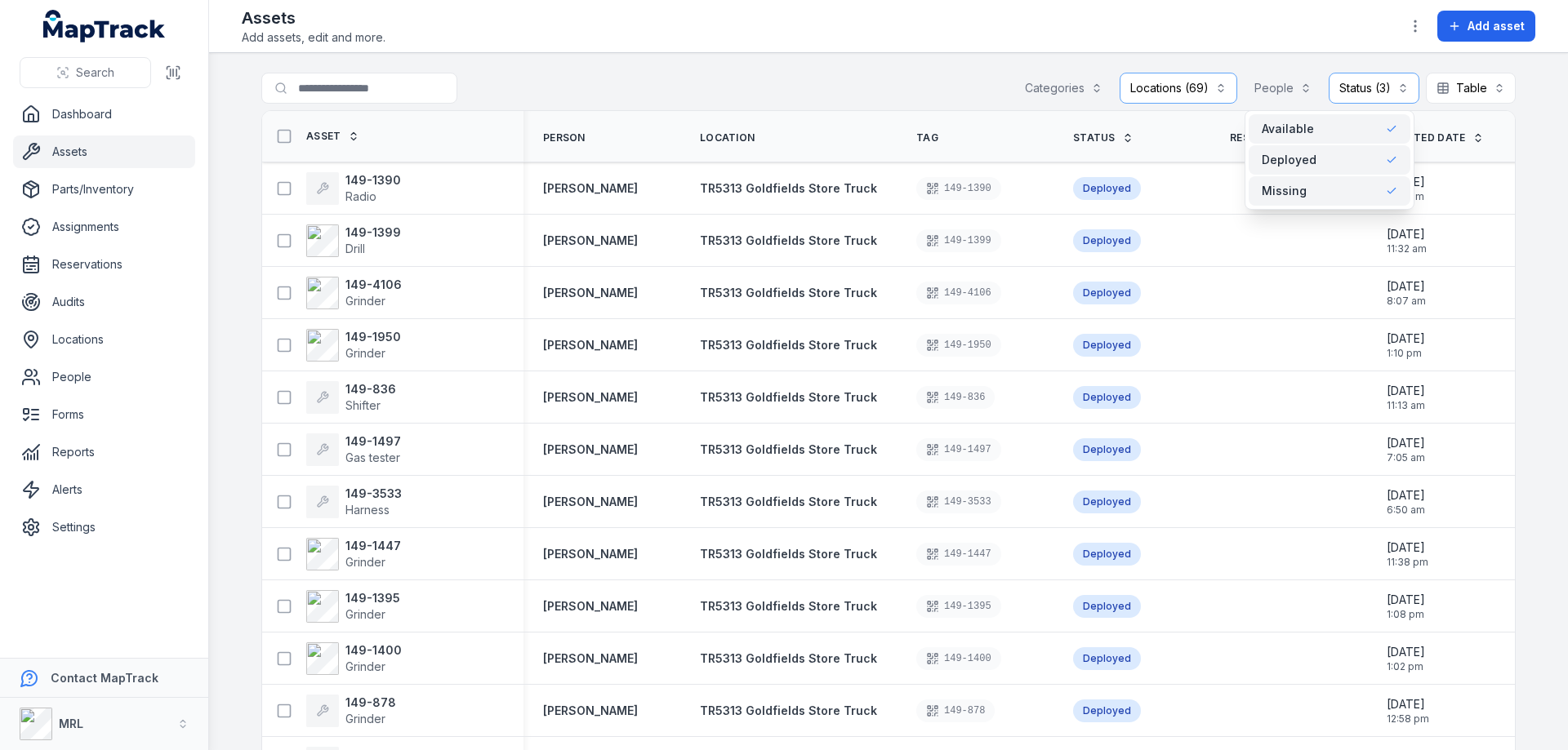
click at [892, 66] on main "**********" at bounding box center [888, 401] width 1359 height 697
click at [1220, 89] on button "Locations (69)" at bounding box center [1178, 88] width 118 height 31
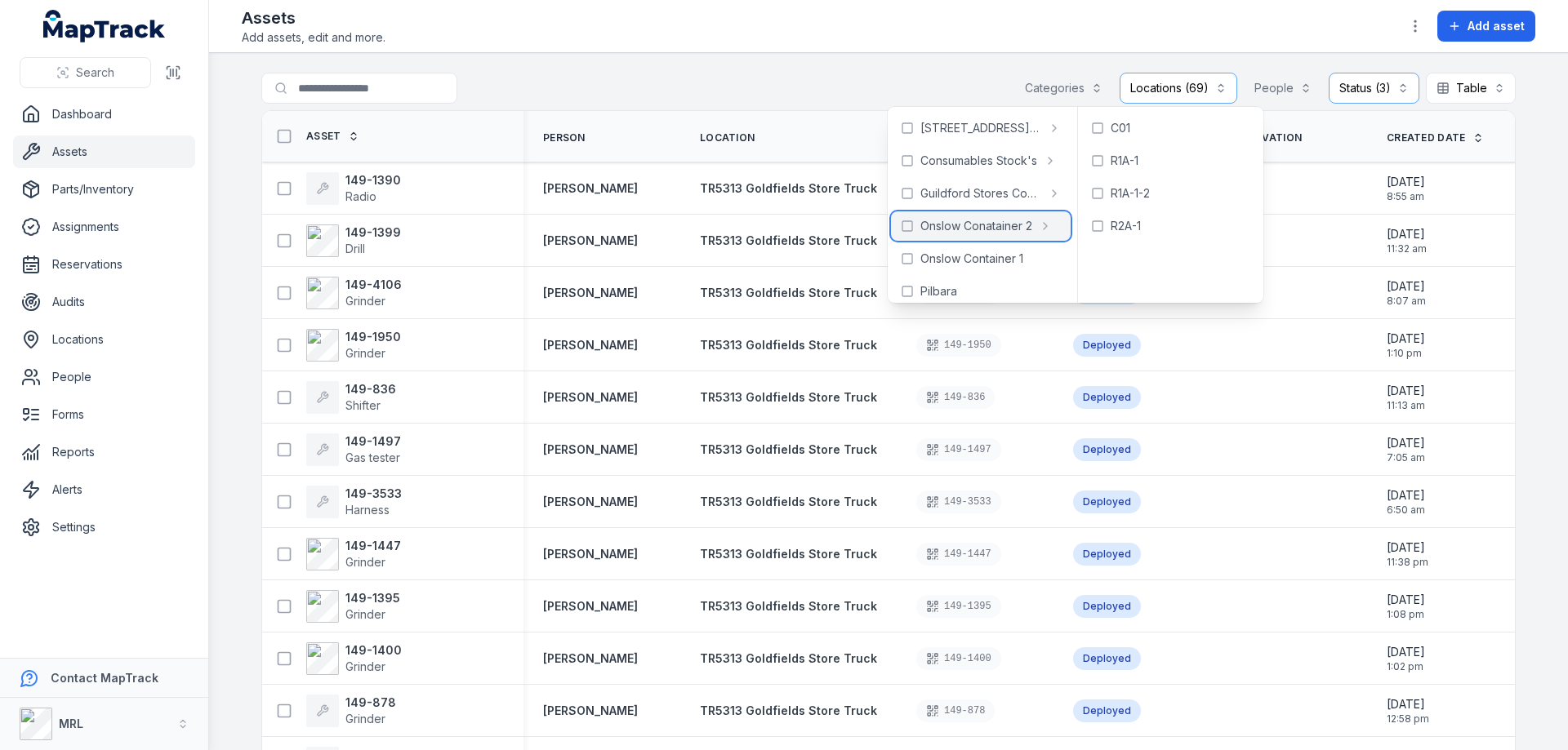
click at [952, 224] on span "Onslow Conatainer 2" at bounding box center [976, 226] width 112 height 16
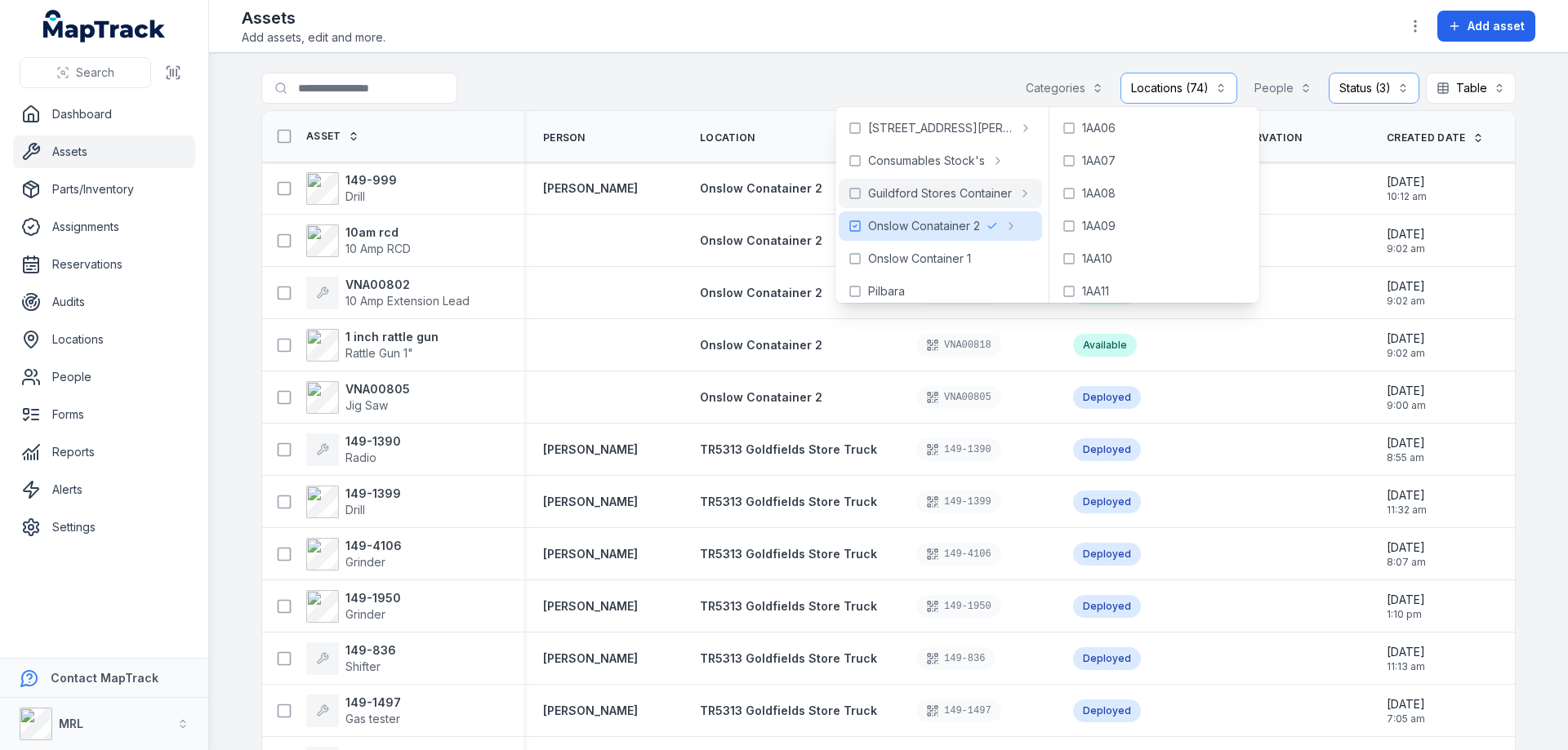
click at [746, 62] on main "**********" at bounding box center [888, 401] width 1359 height 697
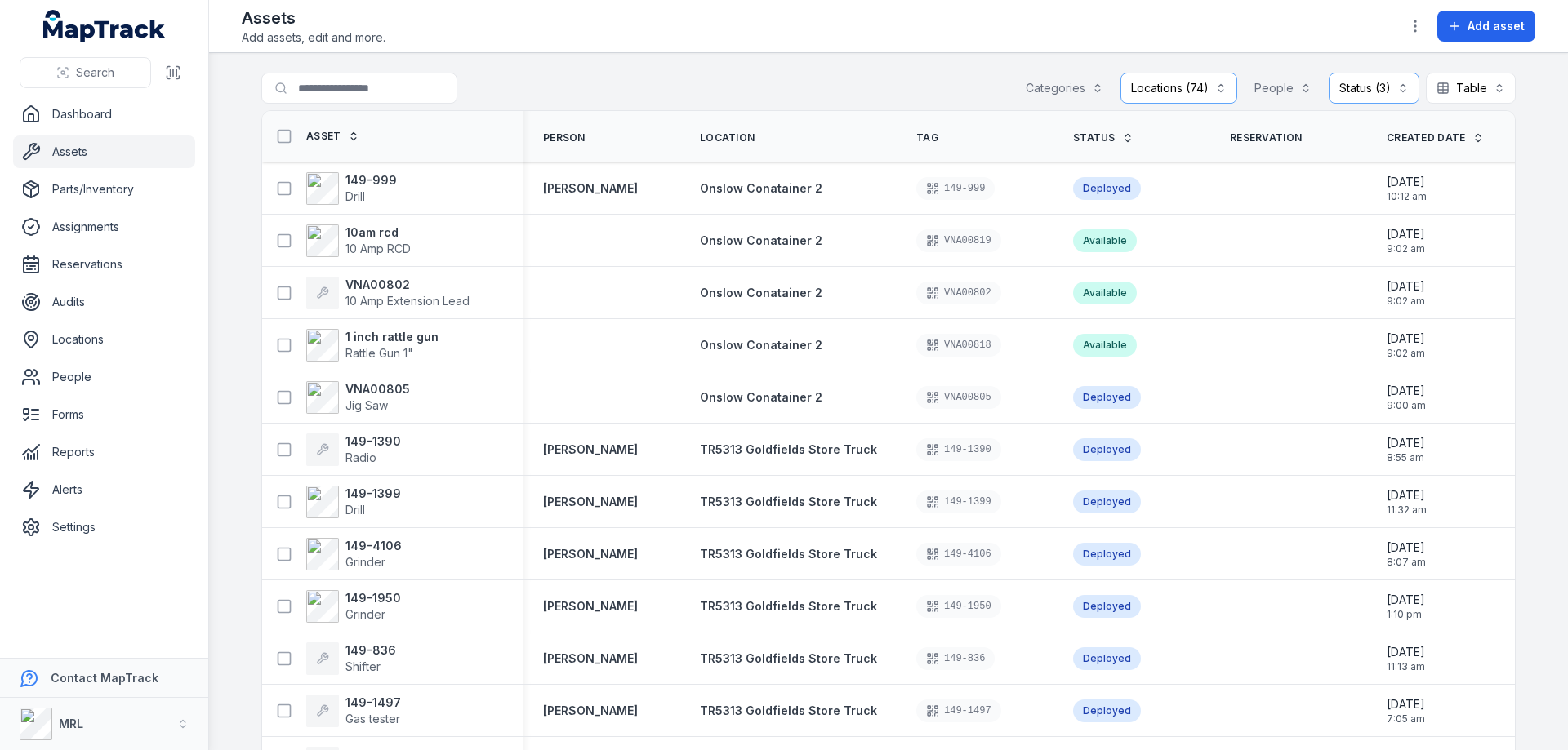
click at [859, 33] on div "Assets Add assets, edit and more. Add asset" at bounding box center [889, 26] width 1294 height 39
click at [80, 120] on link "Dashboard" at bounding box center [105, 114] width 182 height 33
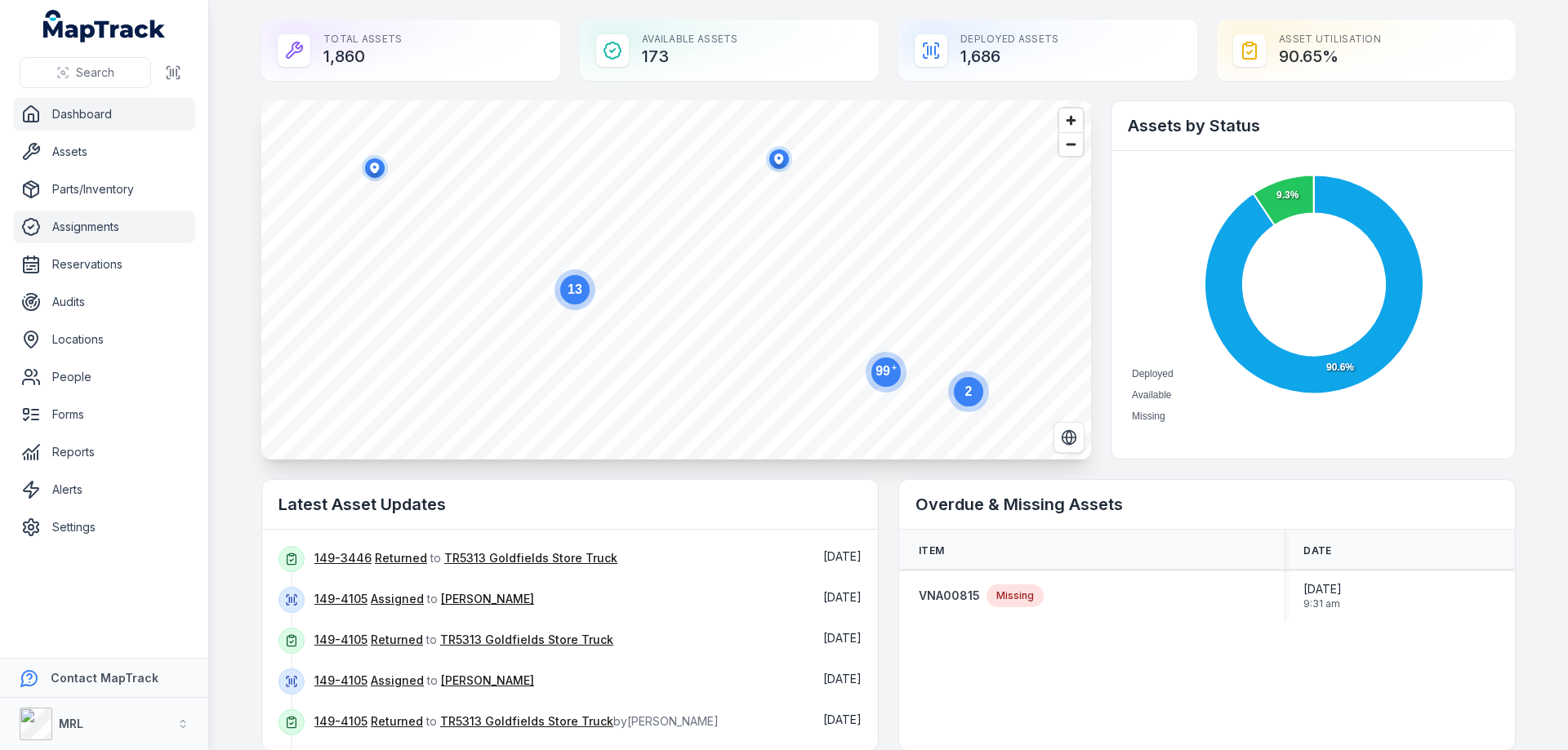
click at [75, 230] on link "Assignments" at bounding box center [105, 227] width 182 height 33
click at [1408, 159] on div "Deployed Available Missing 90.6% 9.3% Deployed: 1686 Deployed: 1686 Deployed: 1…" at bounding box center [1312, 296] width 403 height 292
click at [931, 54] on icon at bounding box center [931, 50] width 0 height 8
click at [984, 56] on div "Deployed Assets 1,686" at bounding box center [1047, 50] width 299 height 62
click at [1068, 41] on div "Deployed Assets 1,686" at bounding box center [1047, 50] width 299 height 62
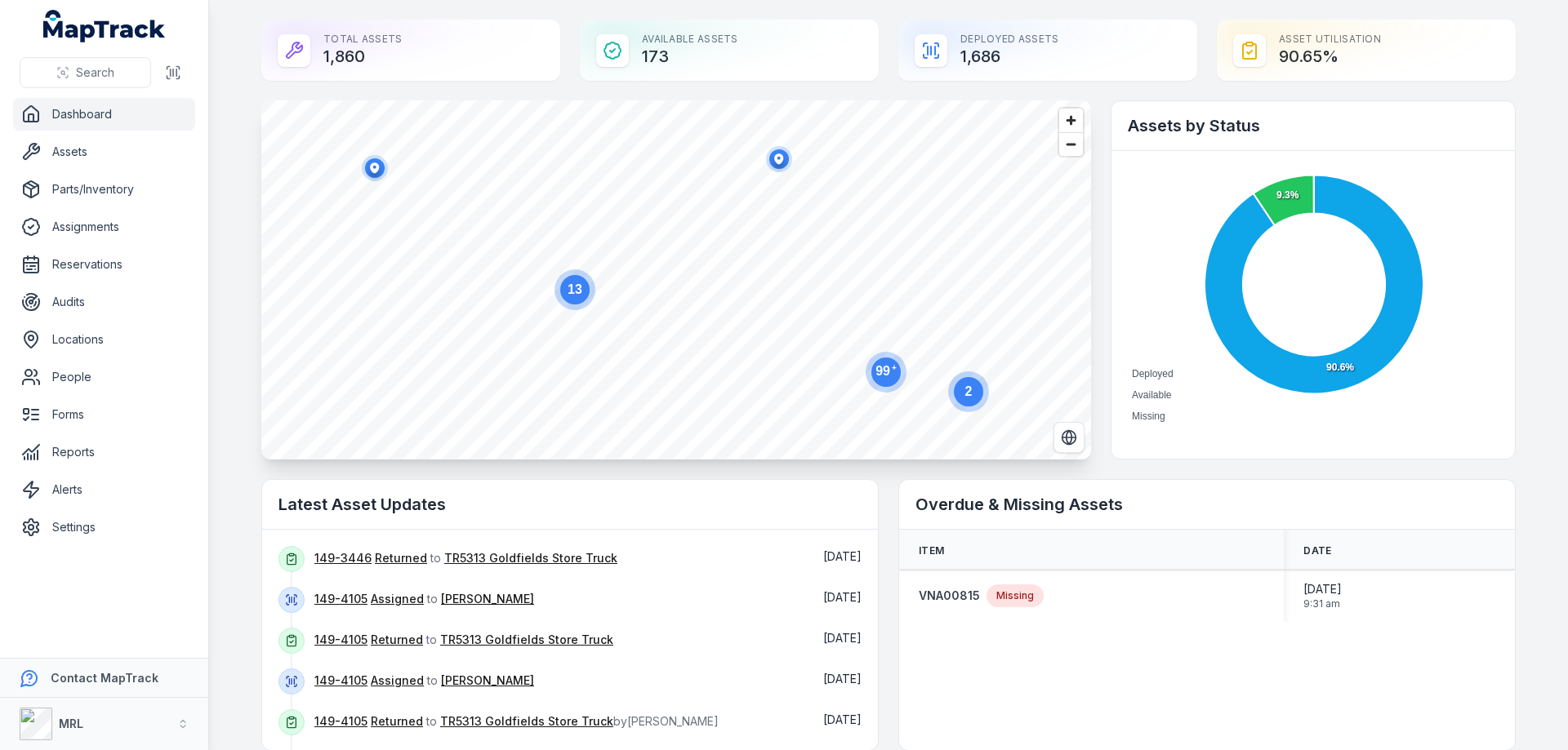
click at [1068, 52] on div "Deployed Assets 1,686" at bounding box center [1047, 50] width 299 height 62
click at [1000, 52] on div "Deployed Assets 1,686" at bounding box center [1047, 50] width 299 height 62
click at [1436, 141] on div "Assets by Status" at bounding box center [1312, 126] width 403 height 50
click at [1427, 120] on h2 "Assets by Status" at bounding box center [1312, 126] width 371 height 23
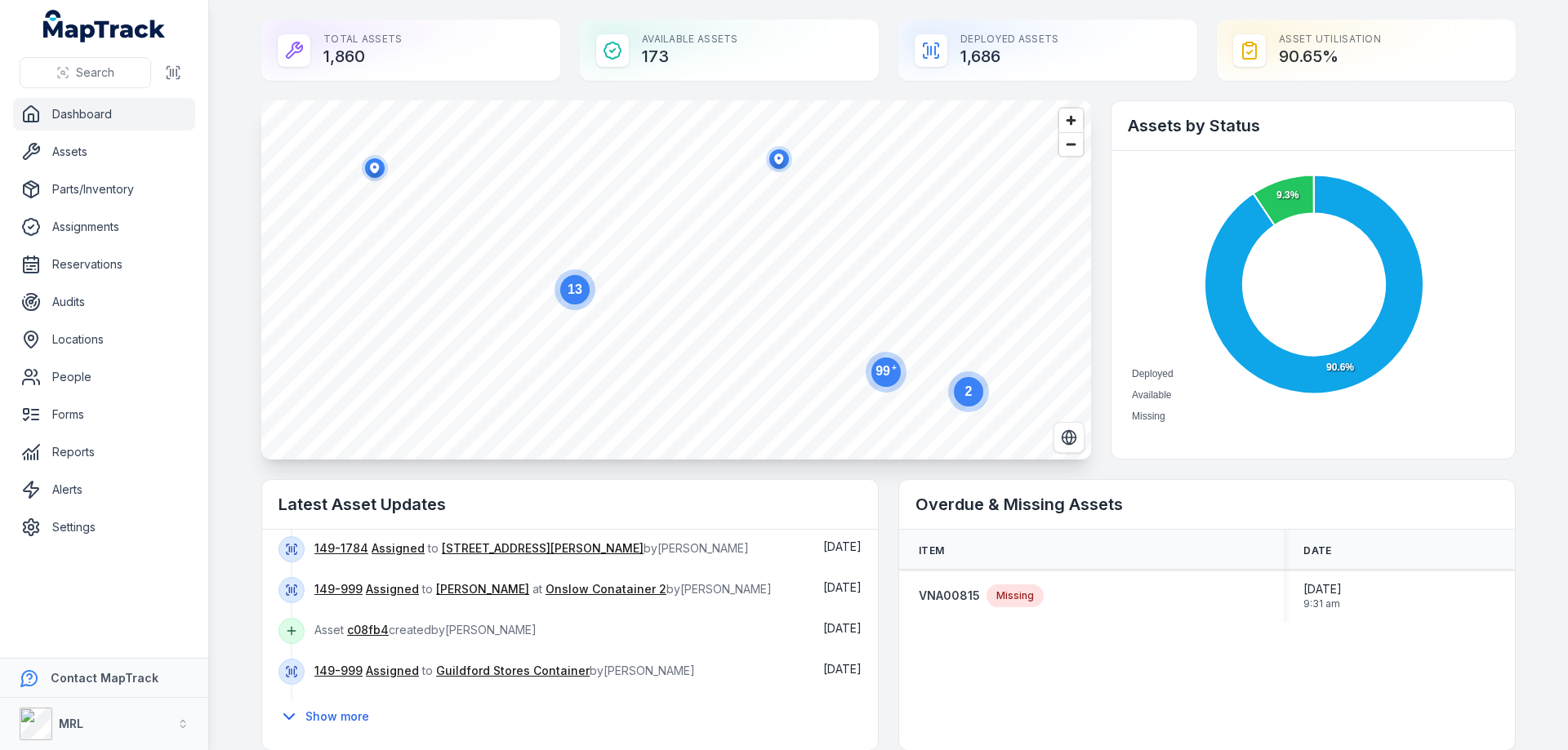
click at [1047, 58] on div "Deployed Assets 1,686" at bounding box center [1047, 50] width 299 height 62
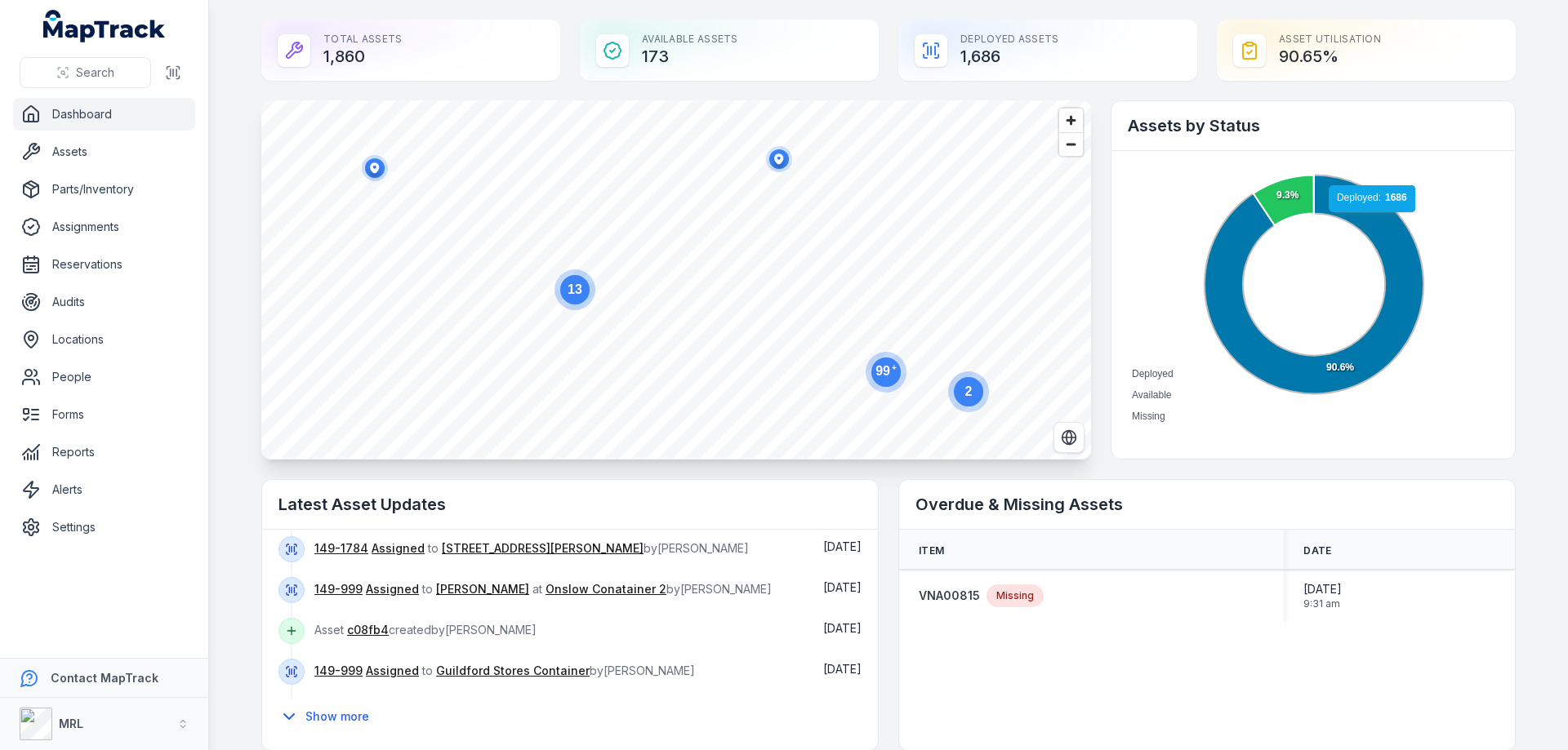
click at [1366, 221] on icon at bounding box center [1313, 284] width 219 height 219
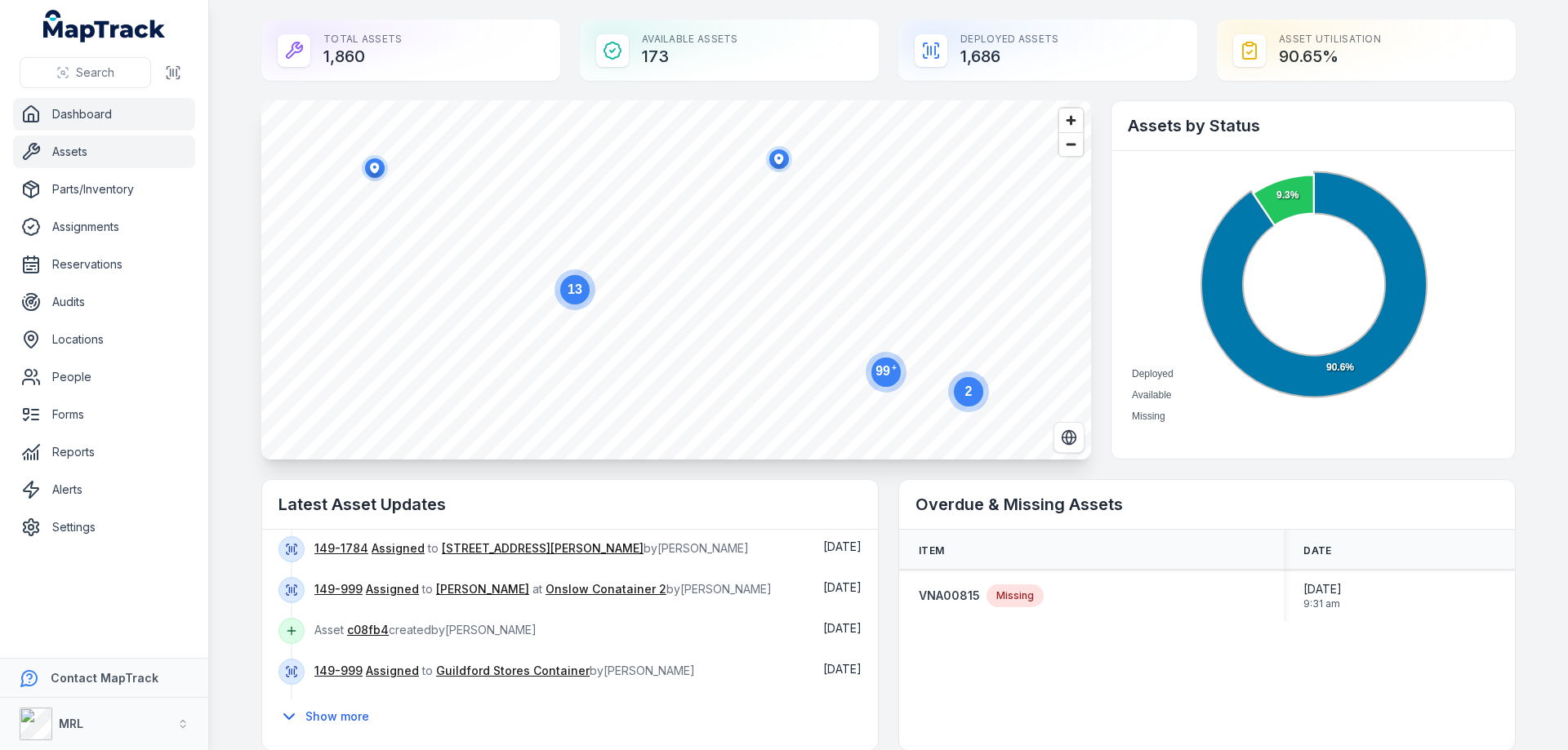
click at [70, 149] on link "Assets" at bounding box center [105, 152] width 182 height 33
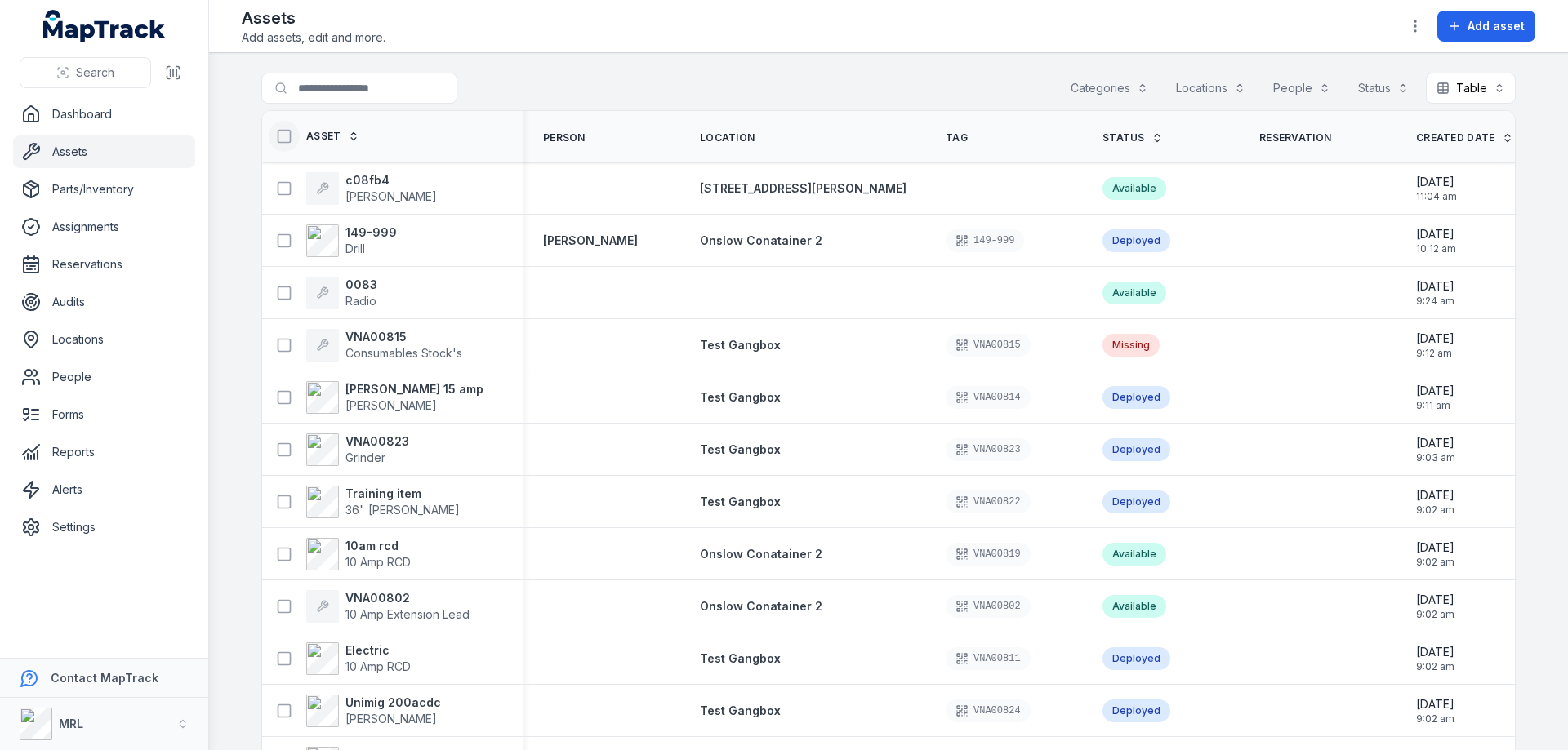
click at [279, 141] on icon at bounding box center [284, 136] width 16 height 16
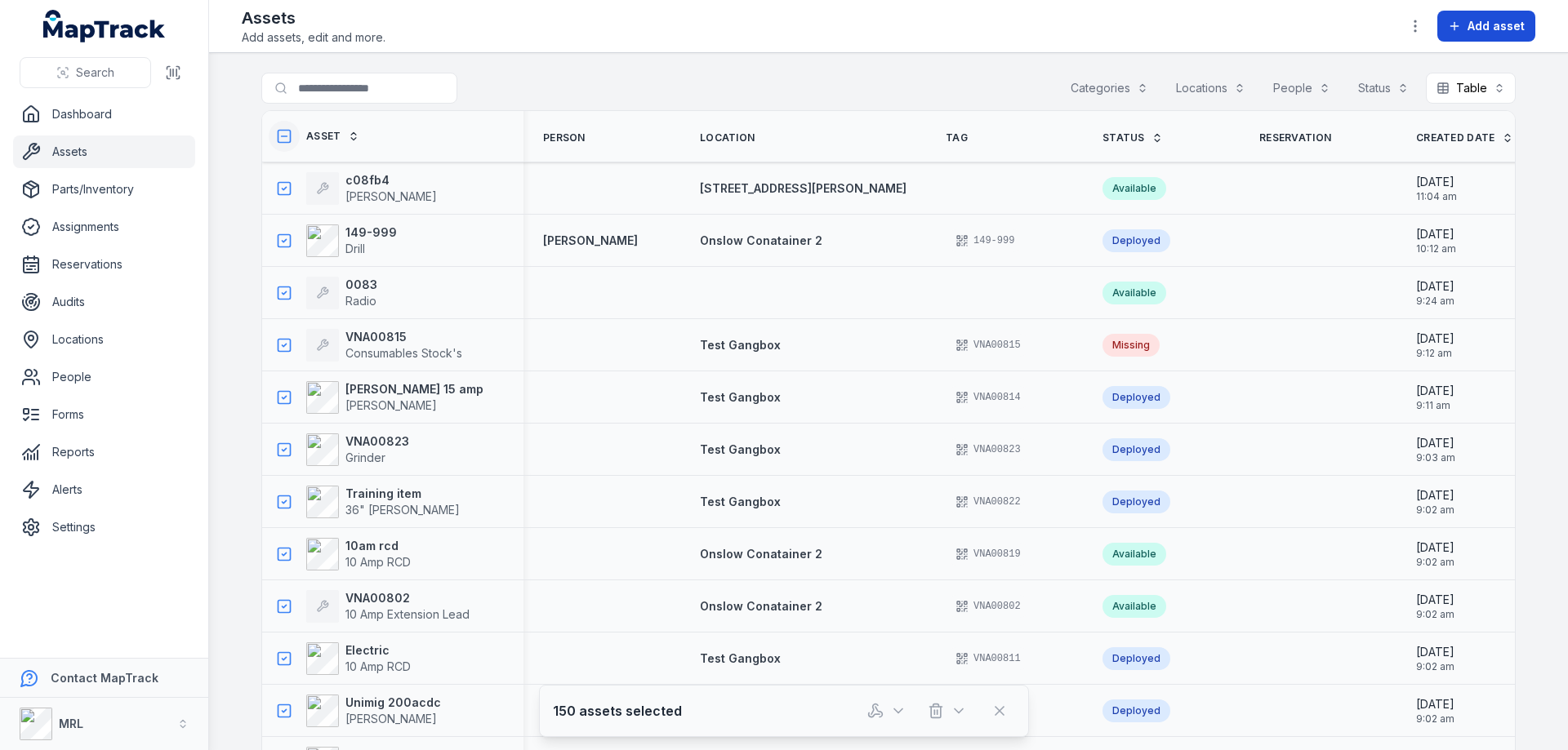
click at [1495, 31] on span "Add asset" at bounding box center [1496, 26] width 57 height 16
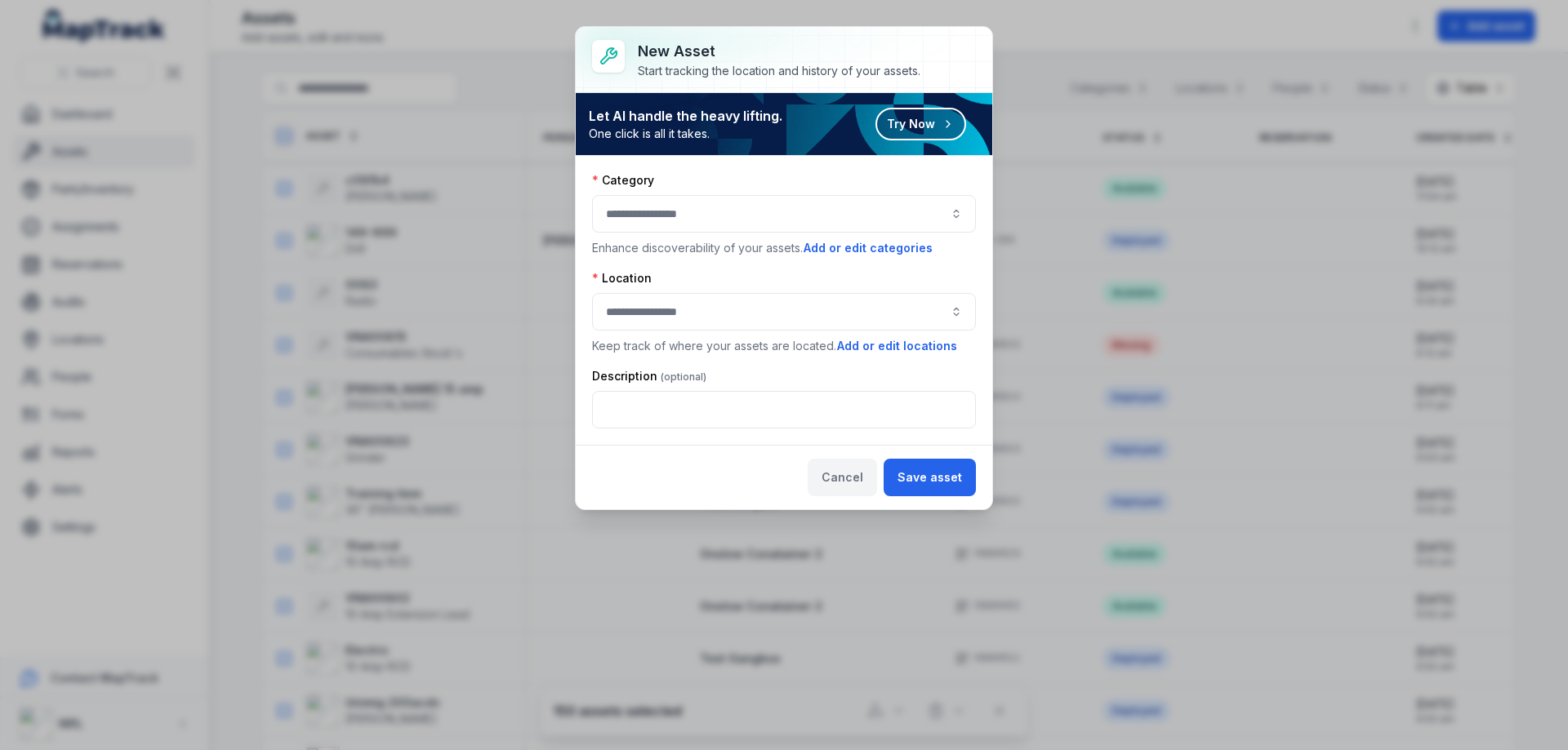
click at [848, 481] on button "Cancel" at bounding box center [843, 478] width 70 height 38
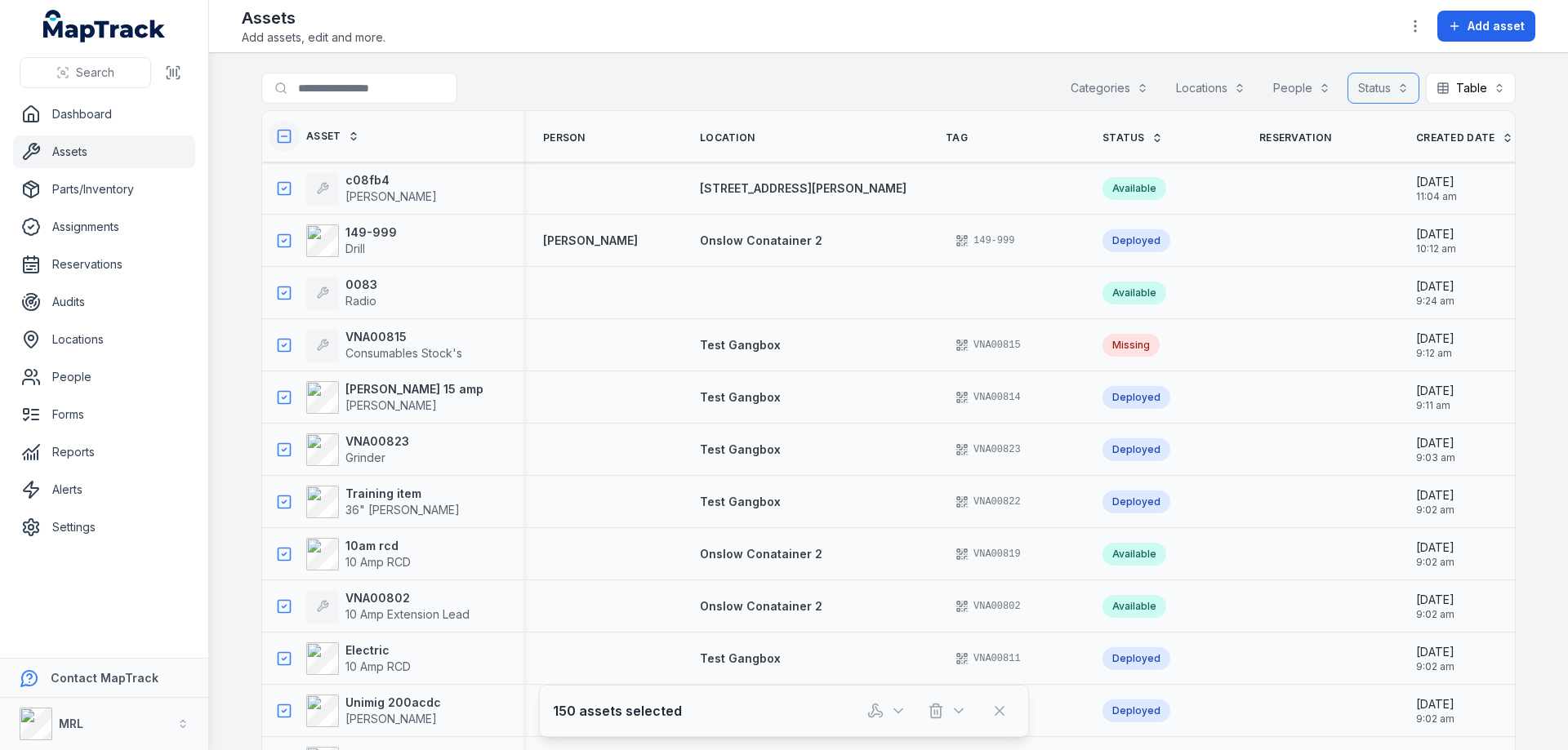
click at [1392, 83] on button "Status" at bounding box center [1383, 88] width 71 height 31
click at [943, 70] on main "Search for assets Categories Locations People Status Table ***** Asset Person L…" at bounding box center [888, 401] width 1359 height 697
click at [1001, 710] on icon at bounding box center [999, 710] width 8 height 8
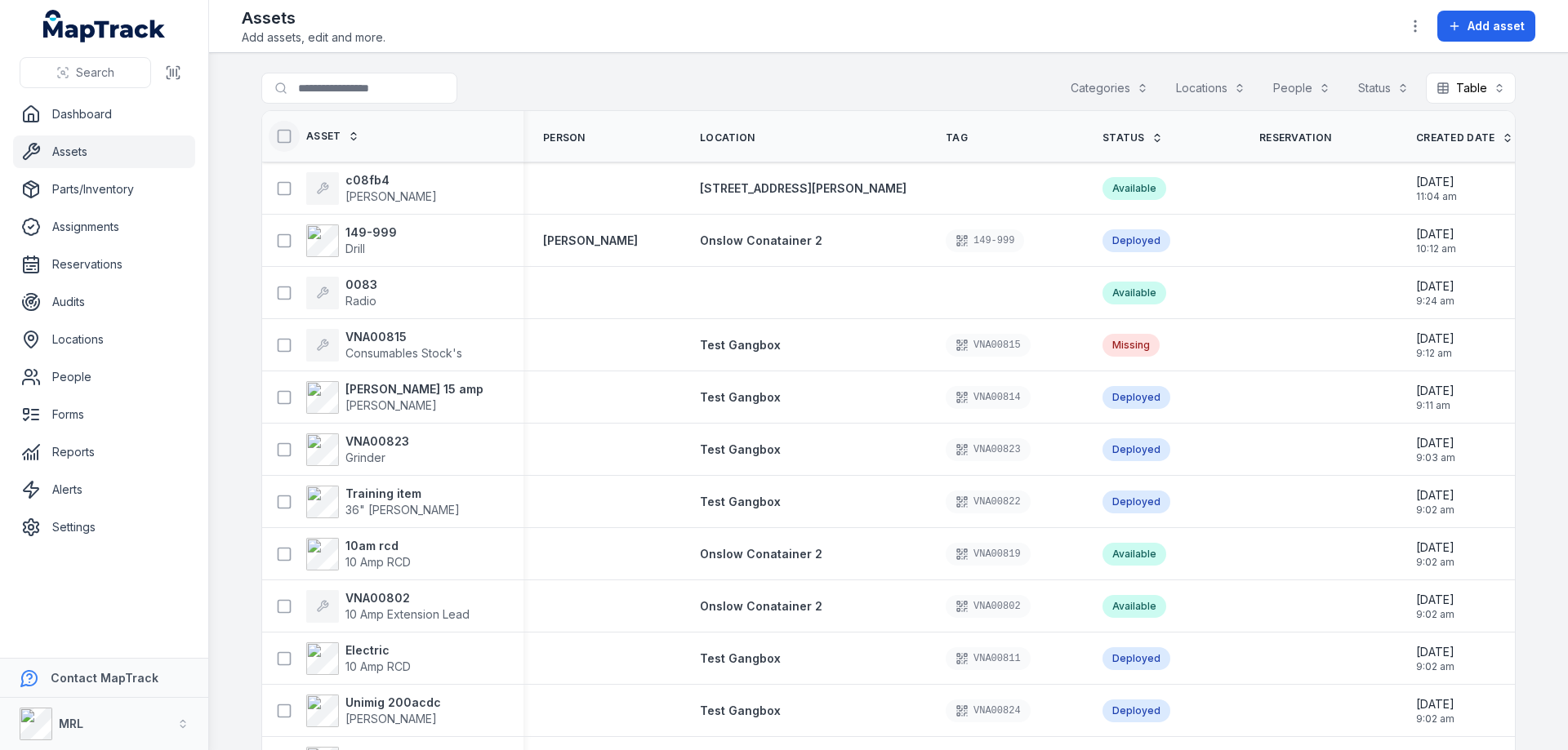
click at [1220, 85] on button "Locations" at bounding box center [1210, 88] width 90 height 31
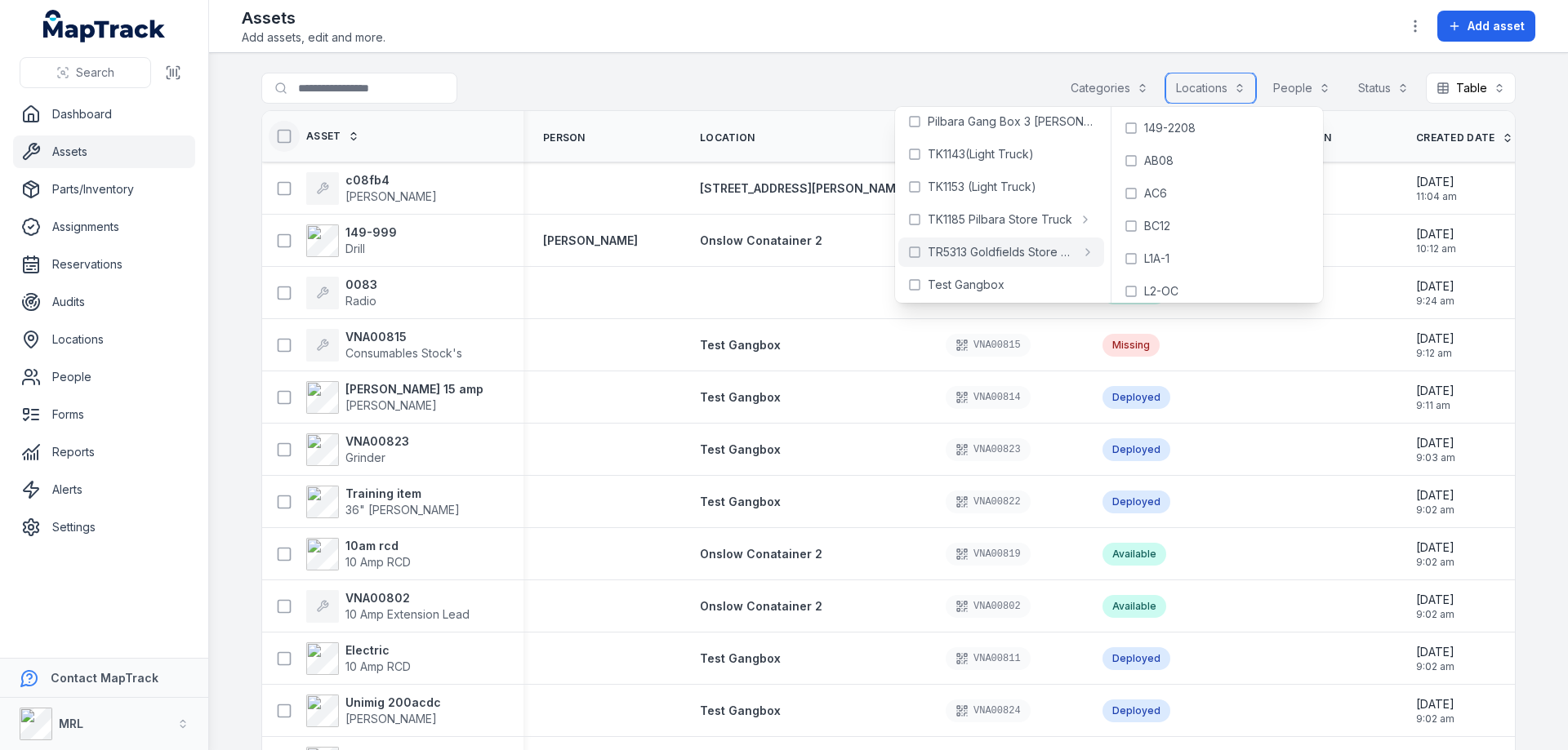
scroll to position [304, 0]
click at [996, 251] on span "TR5313 Goldfields Store Truck" at bounding box center [1001, 249] width 147 height 16
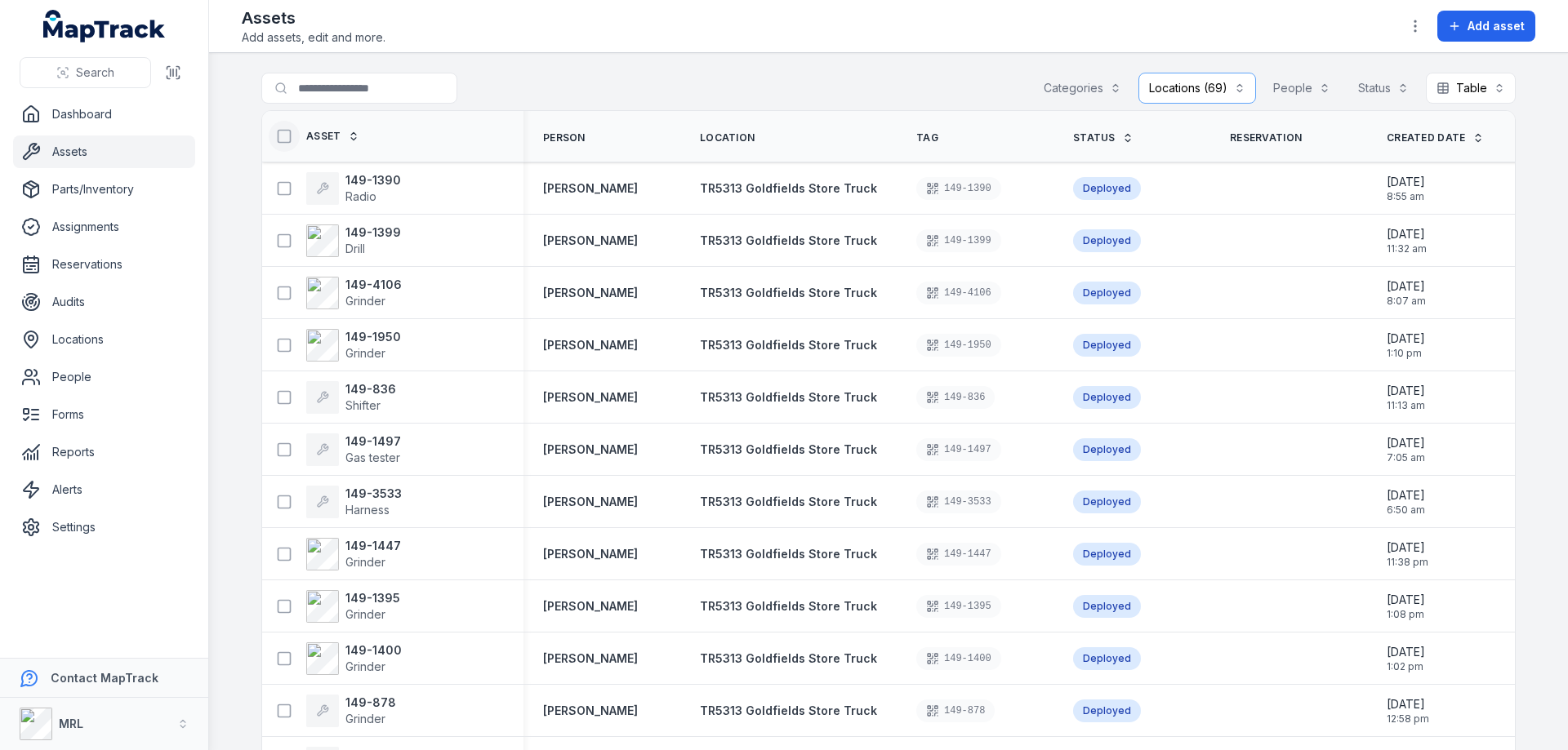
click at [277, 136] on icon at bounding box center [284, 136] width 16 height 16
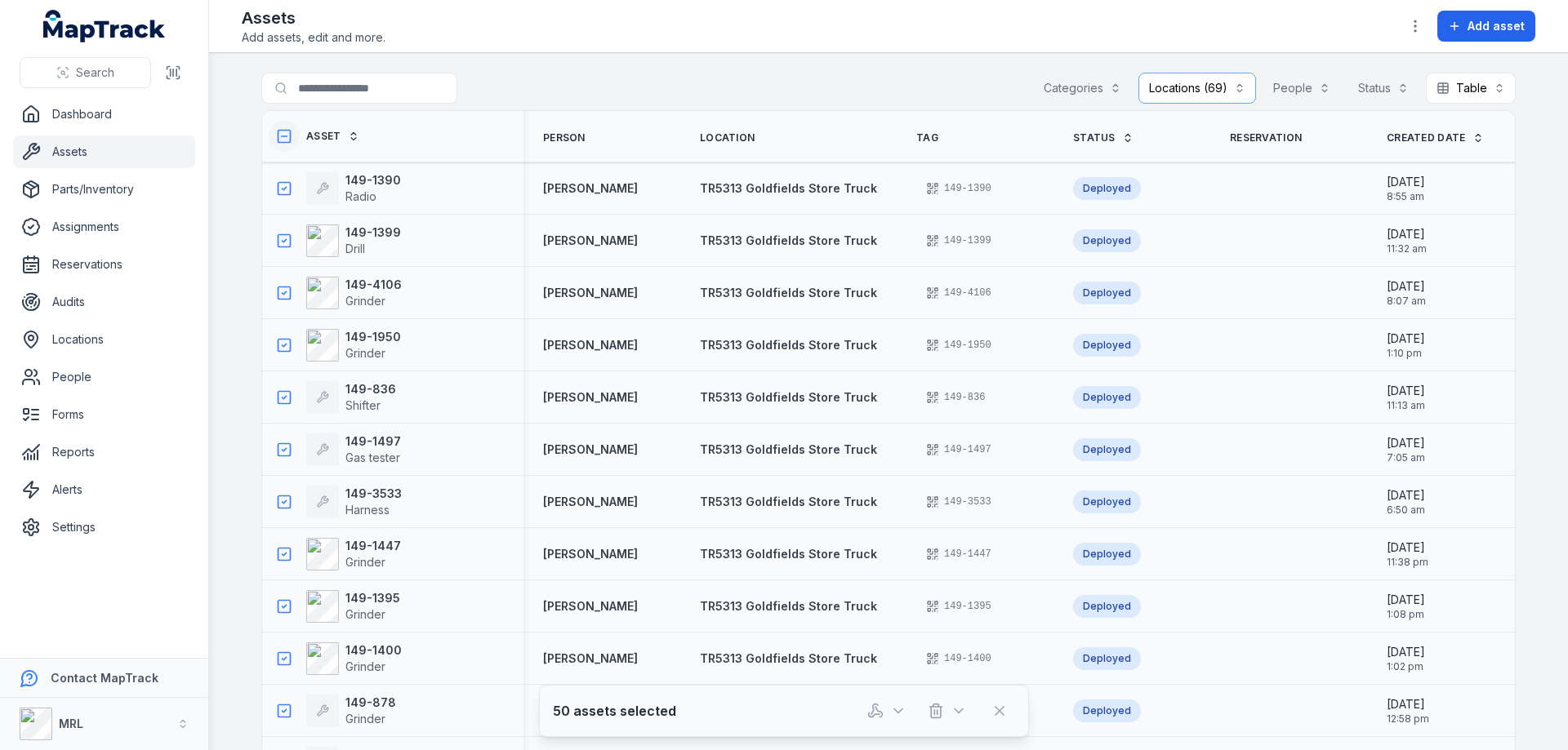
click at [278, 136] on icon at bounding box center [284, 136] width 16 height 16
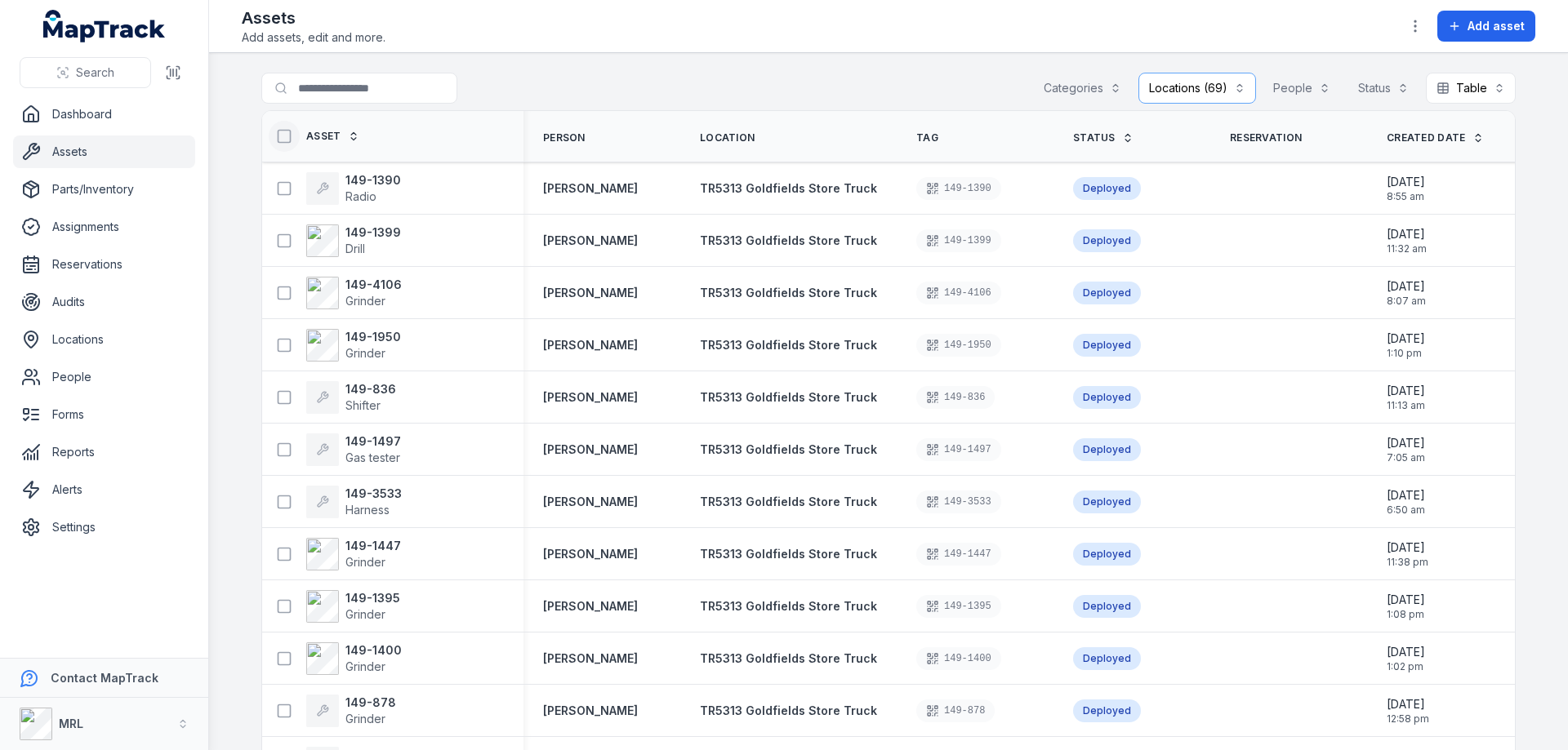
click at [278, 136] on icon at bounding box center [284, 136] width 16 height 16
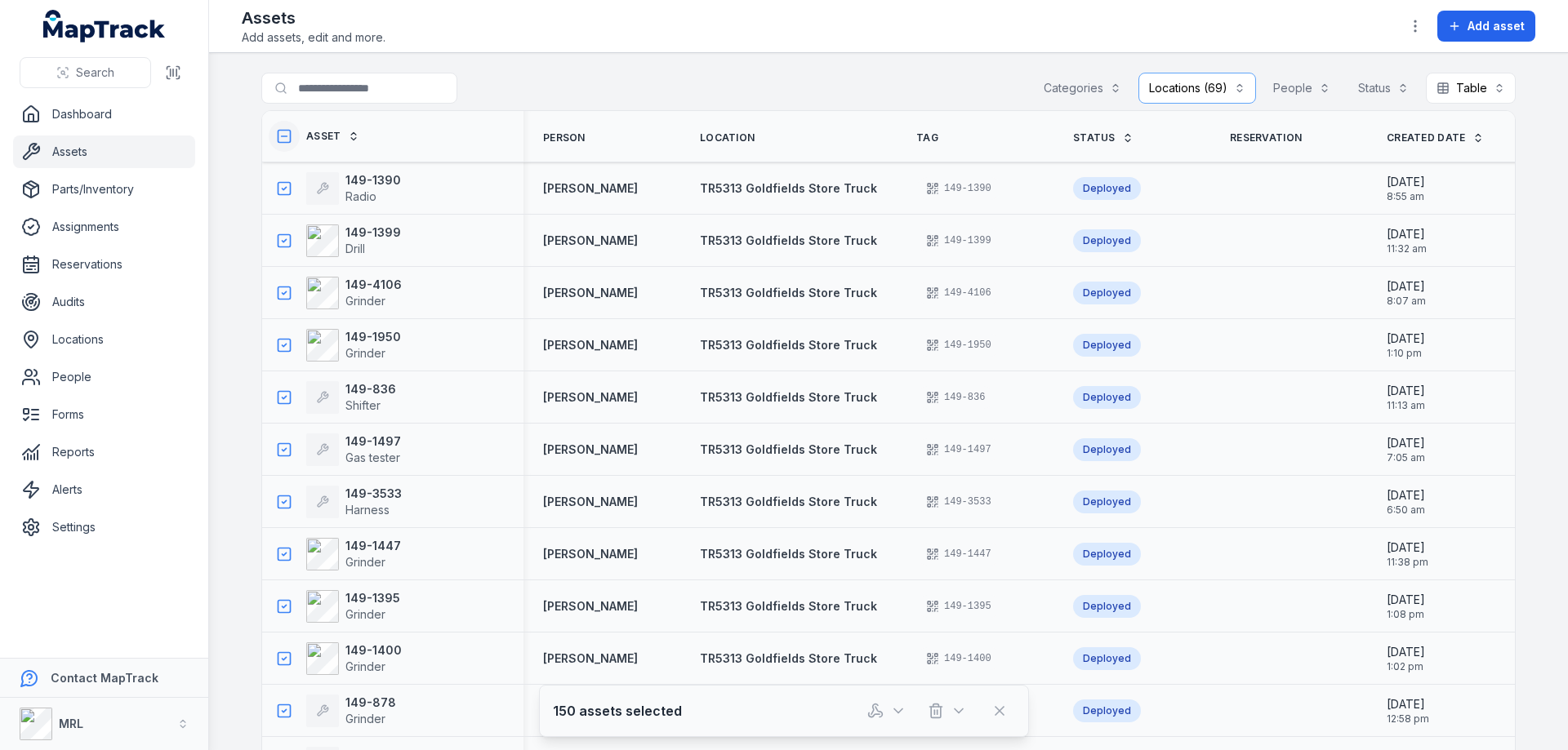
scroll to position [327, 0]
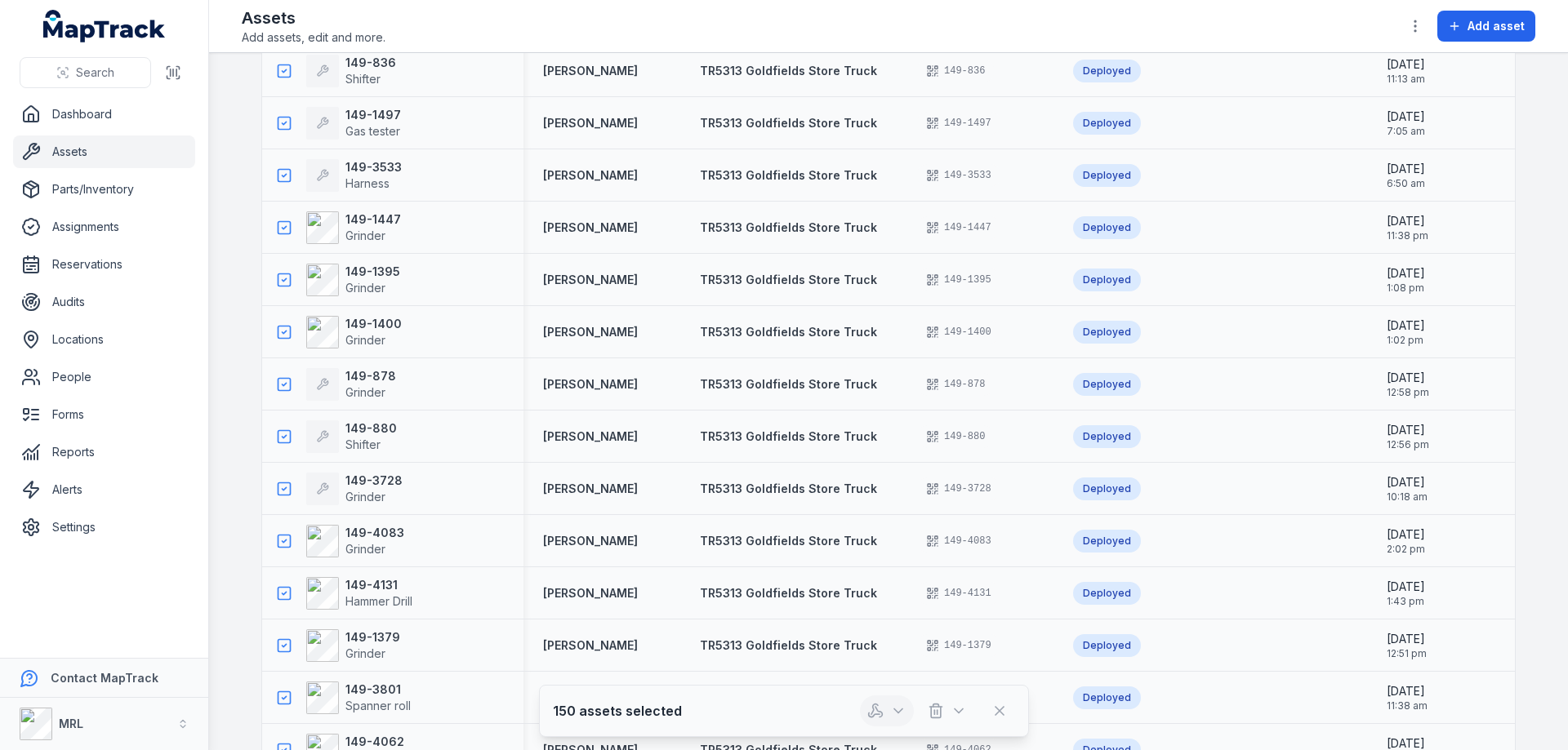
click at [889, 714] on button "button" at bounding box center [886, 711] width 54 height 31
click at [903, 641] on div "Return assets" at bounding box center [886, 638] width 183 height 29
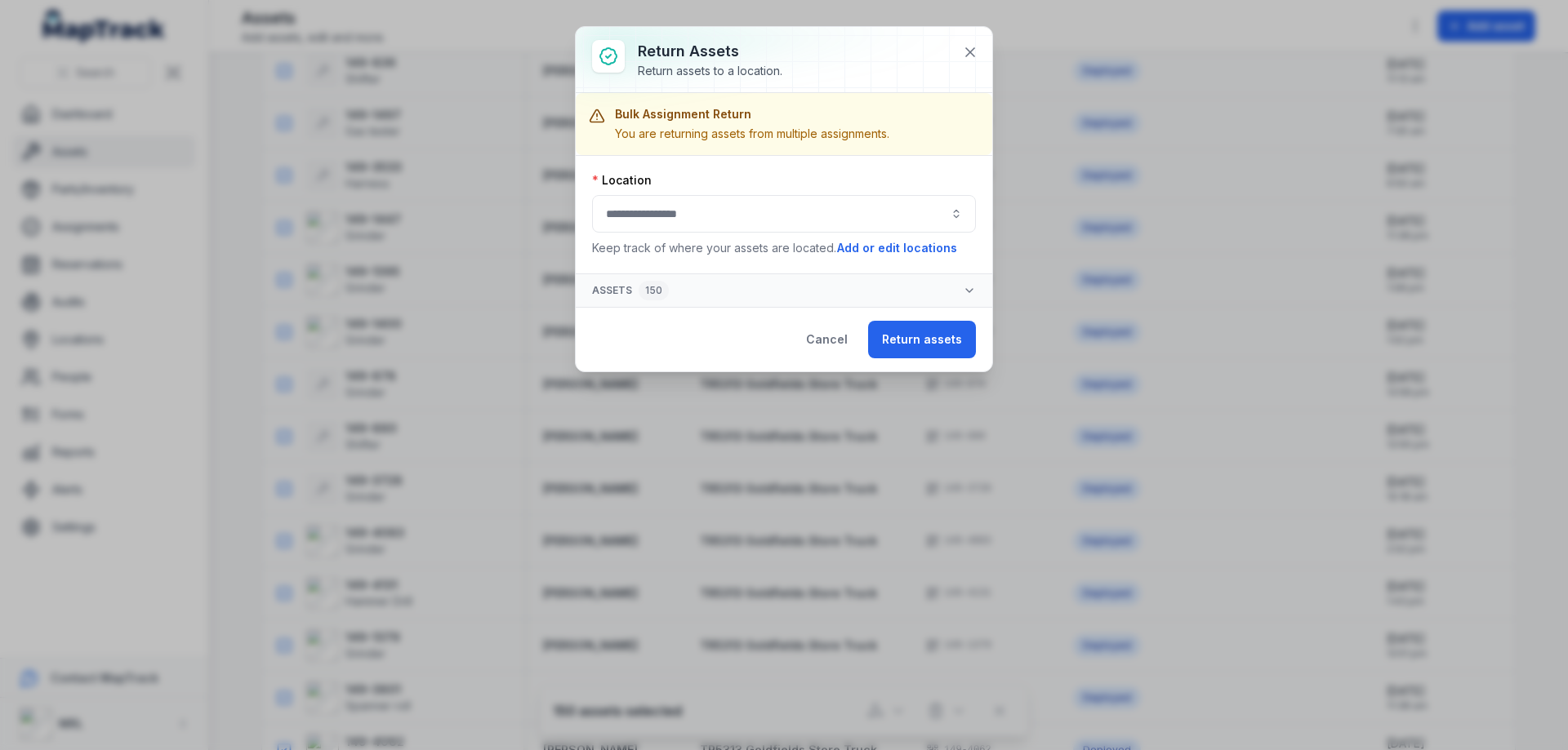
click at [683, 207] on button "button" at bounding box center [784, 213] width 384 height 38
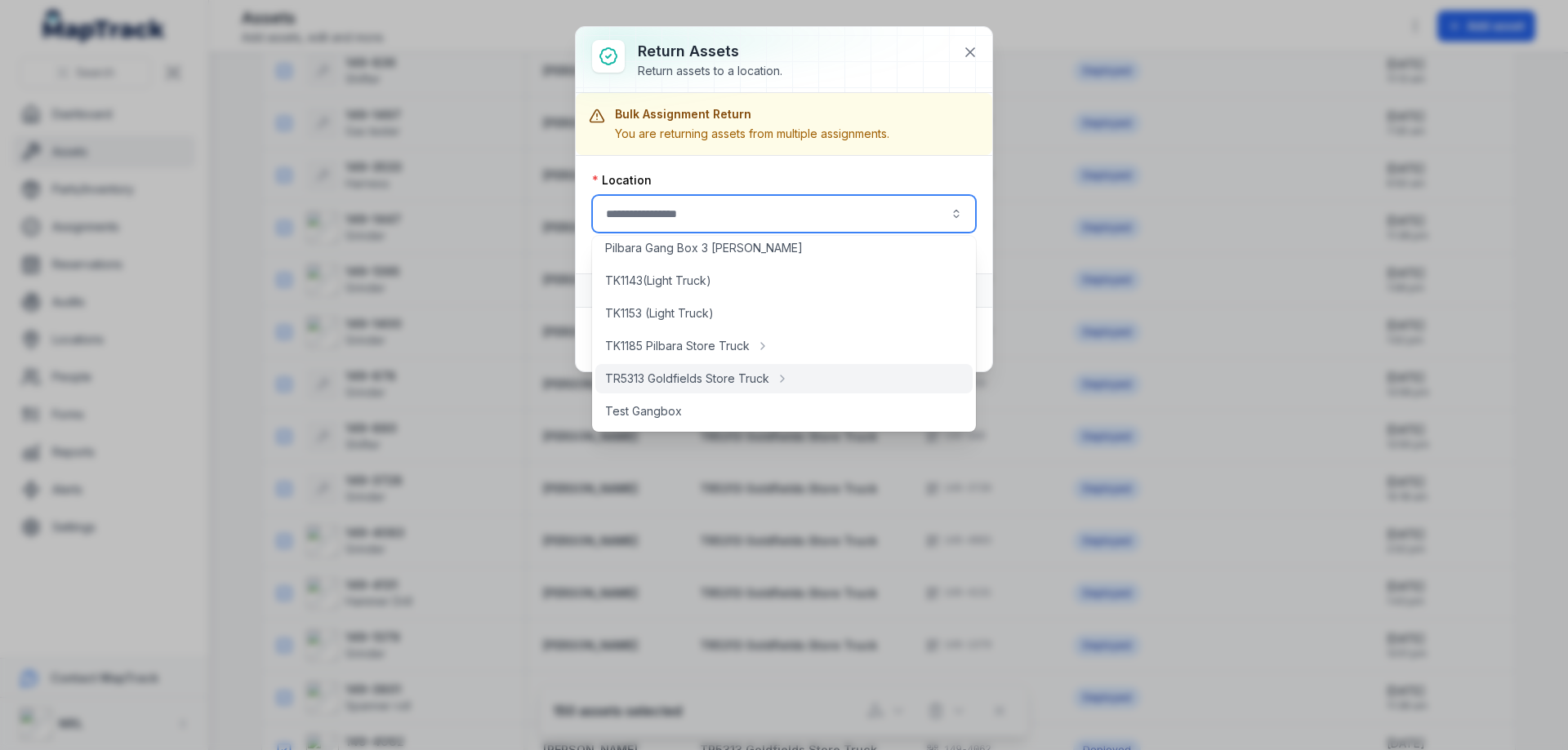
scroll to position [304, 0]
click at [683, 376] on span "TR5313 Goldfields Store Truck" at bounding box center [677, 378] width 145 height 16
type input "**********"
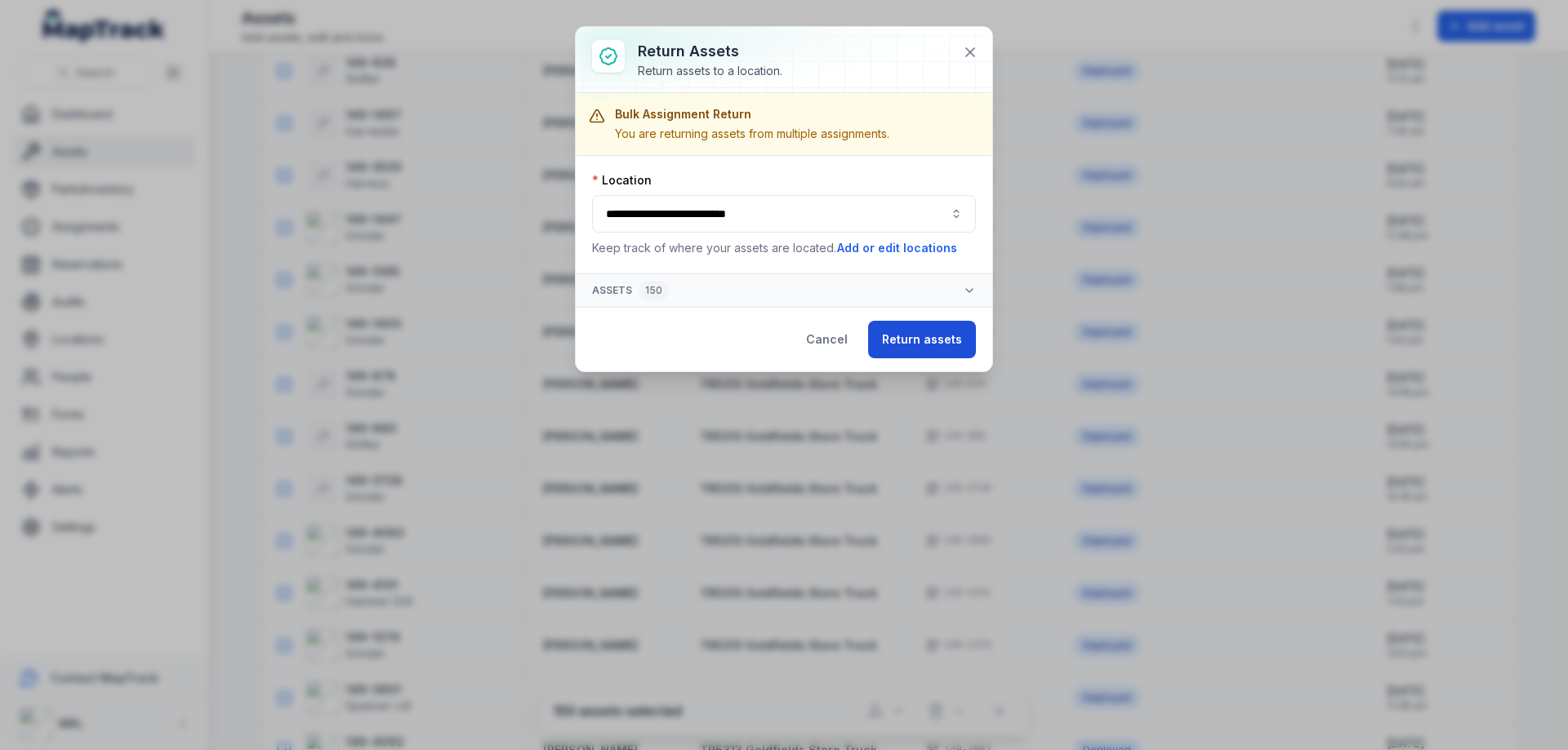
click at [925, 337] on button "Return assets" at bounding box center [922, 339] width 108 height 38
